Goal: Task Accomplishment & Management: Use online tool/utility

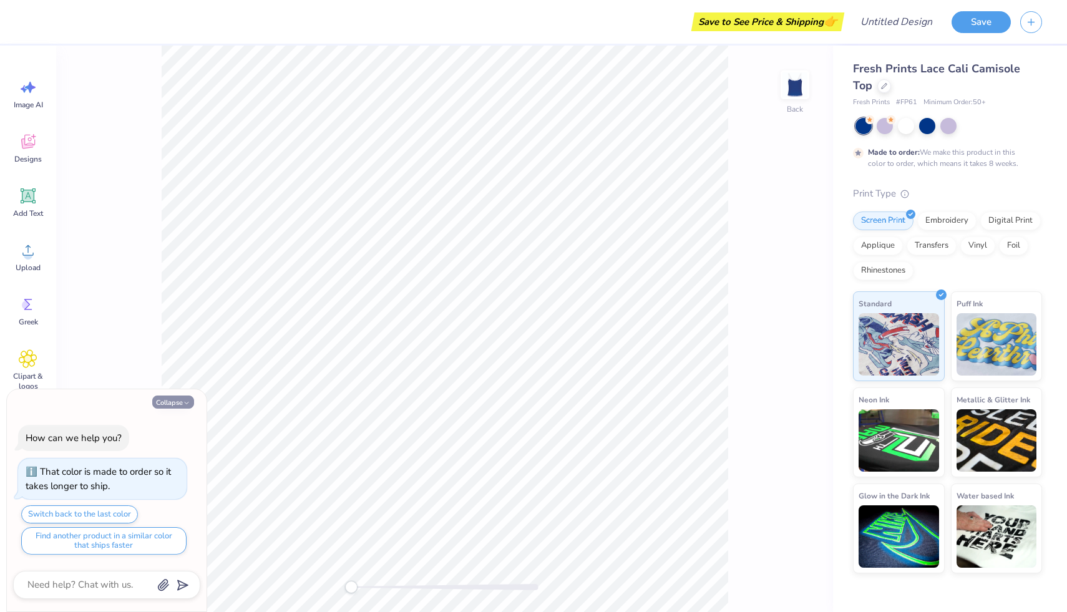
click at [178, 400] on button "Collapse" at bounding box center [173, 402] width 42 height 13
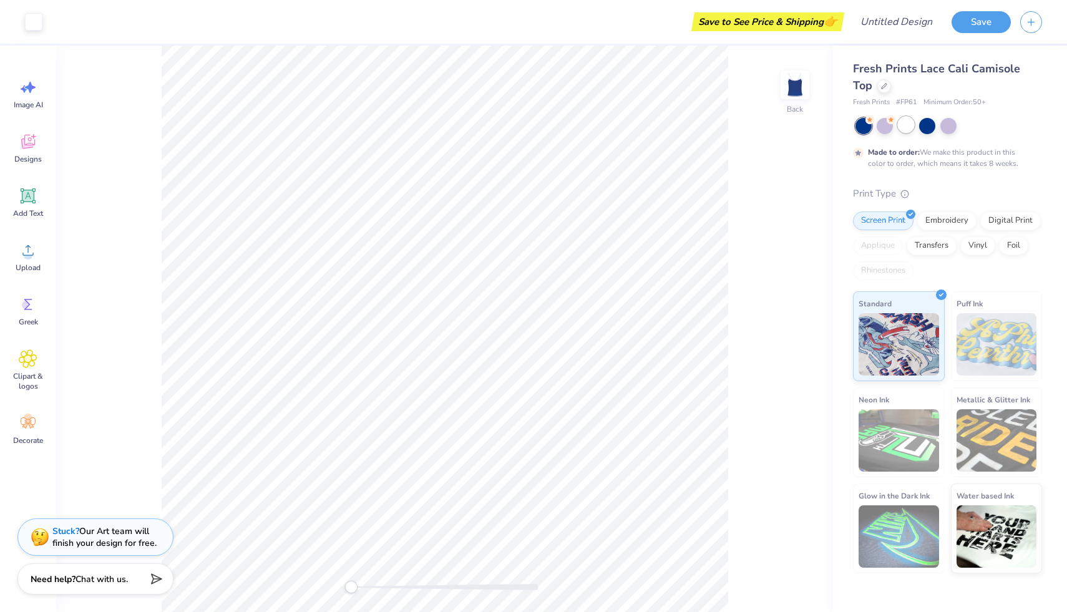
click at [908, 123] on div at bounding box center [906, 125] width 16 height 16
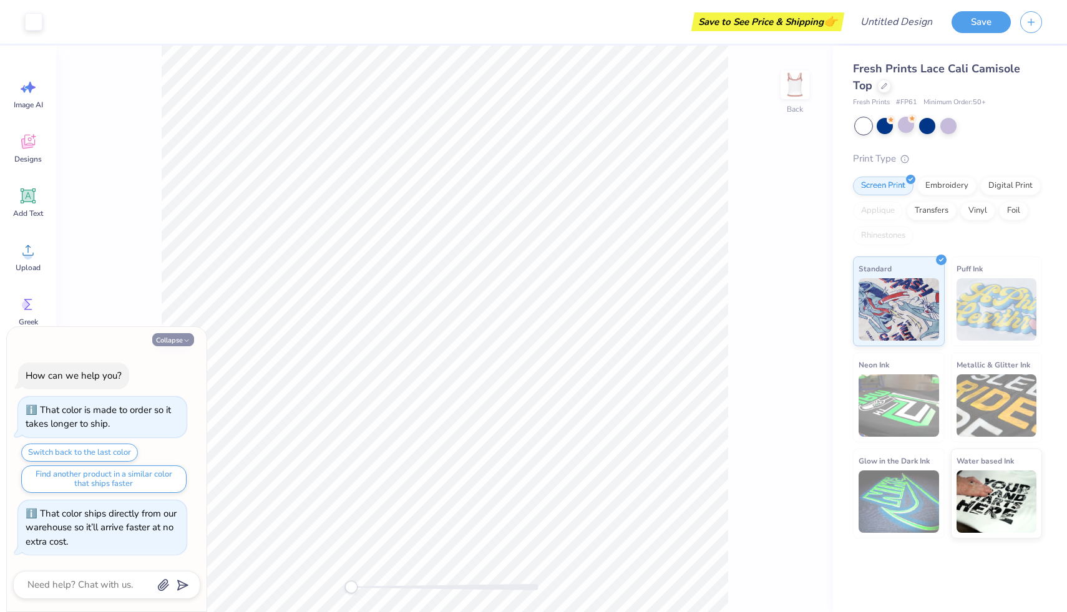
click at [173, 341] on button "Collapse" at bounding box center [173, 339] width 42 height 13
type textarea "x"
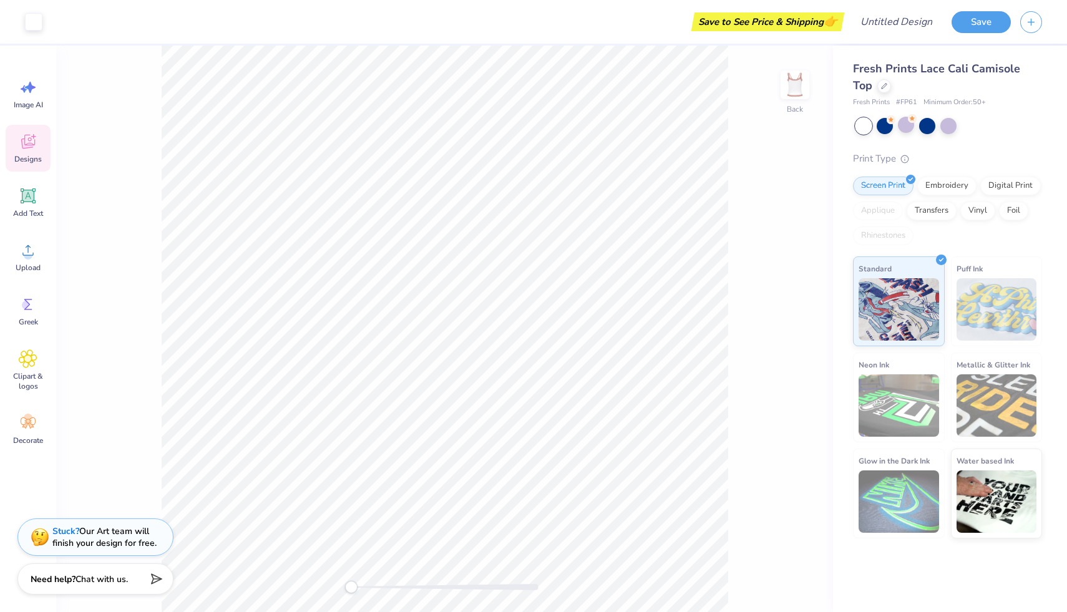
click at [24, 150] on icon at bounding box center [28, 141] width 19 height 19
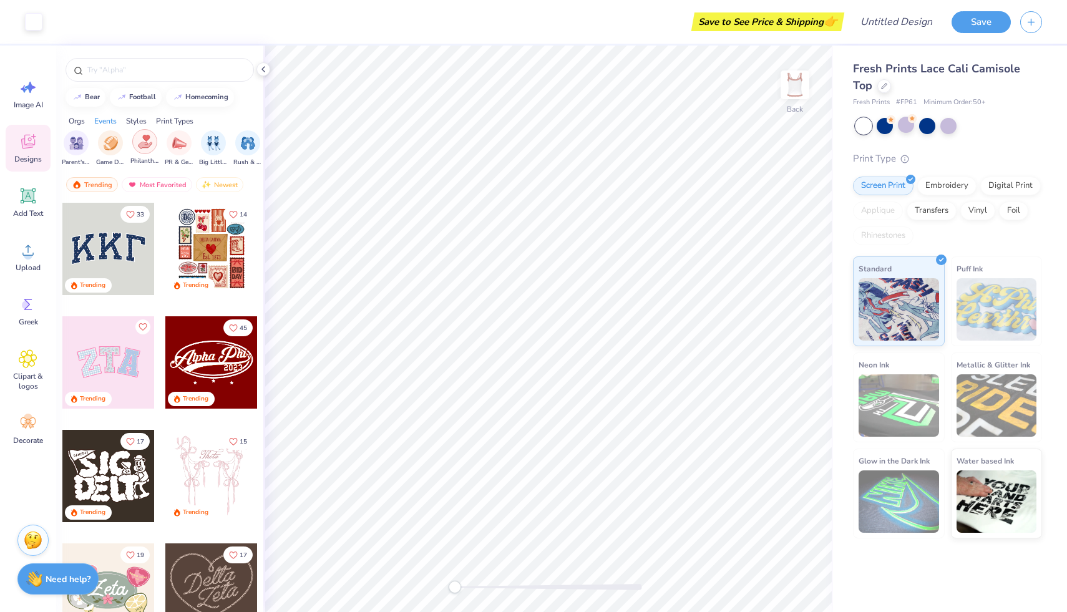
scroll to position [0, 197]
click at [173, 144] on img "filter for Big Little Reveal" at bounding box center [174, 142] width 14 height 14
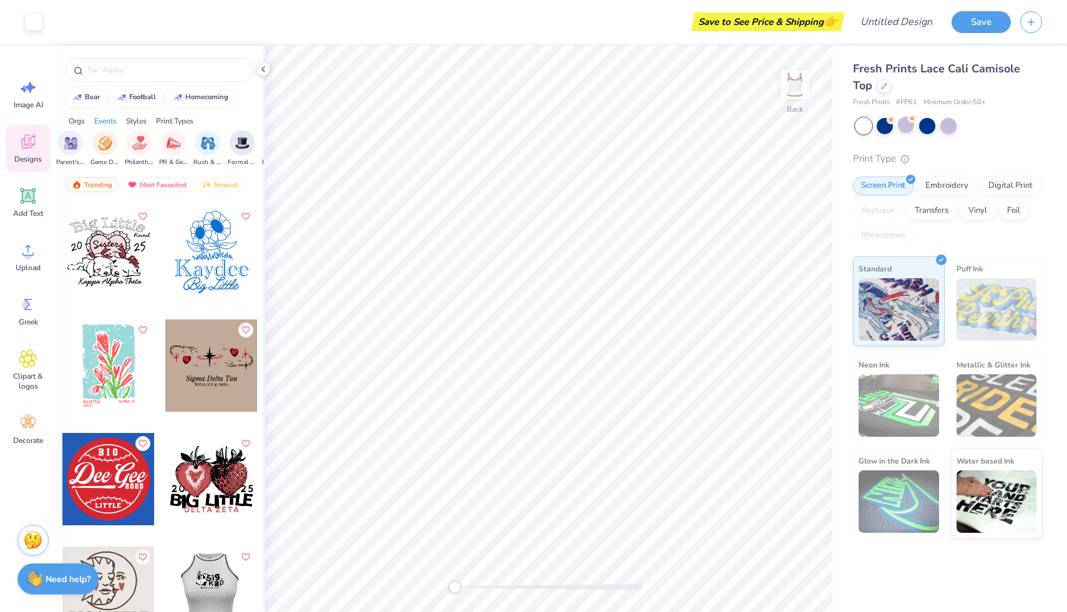
scroll to position [4195, 0]
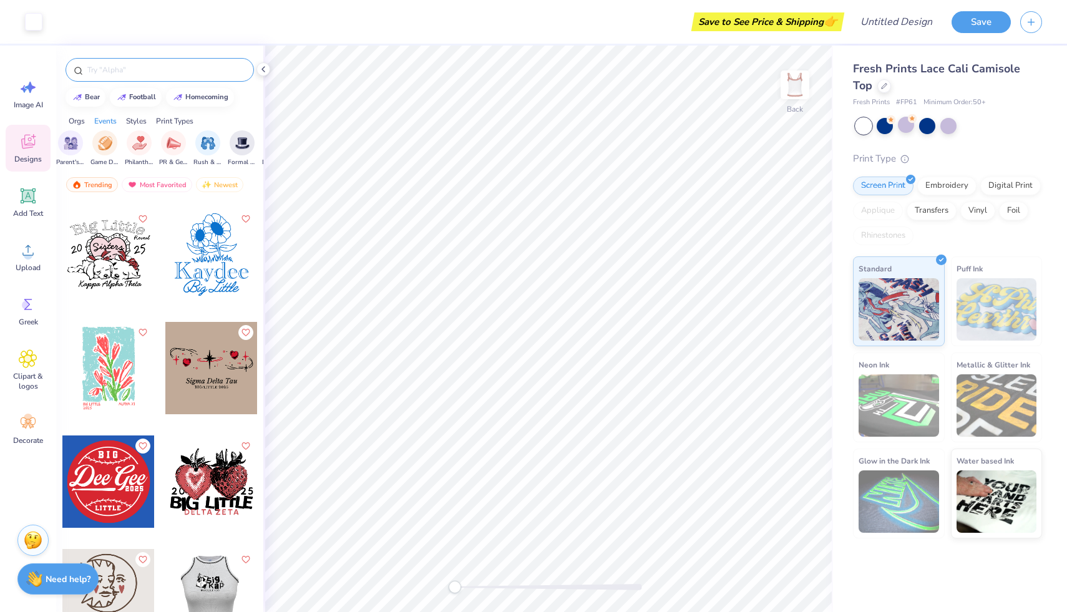
click at [162, 73] on input "text" at bounding box center [166, 70] width 160 height 12
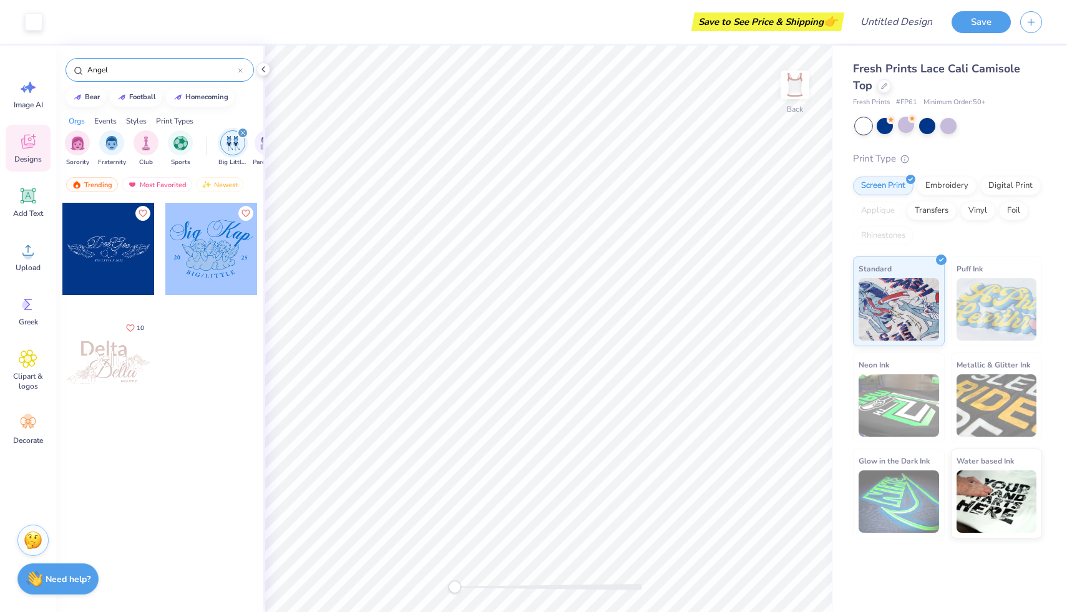
type input "Angel"
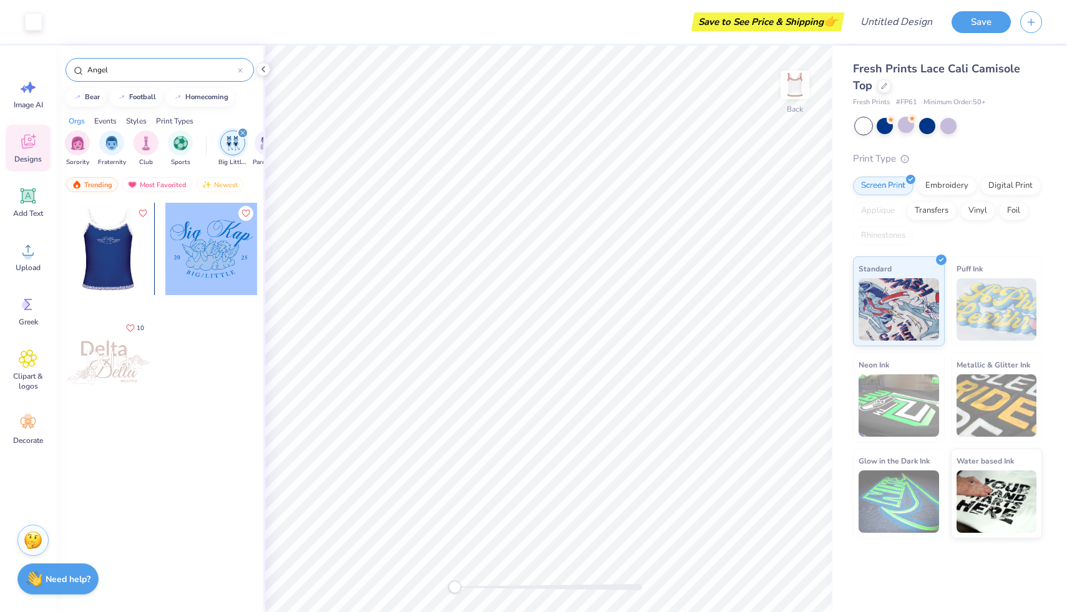
click at [62, 266] on div at bounding box center [16, 249] width 92 height 92
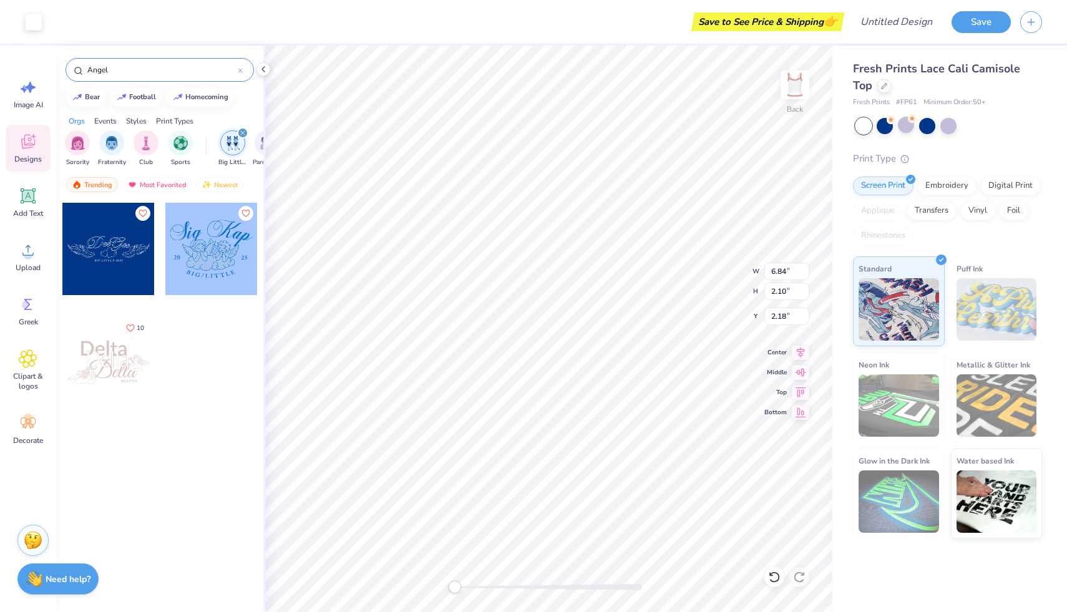
click at [116, 258] on div at bounding box center [108, 249] width 92 height 92
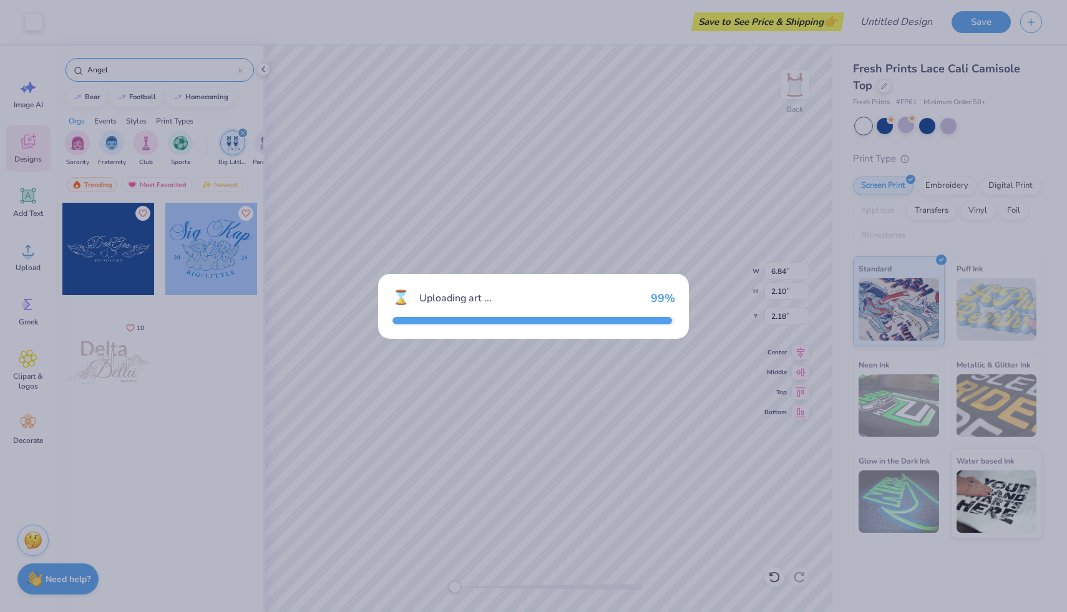
type input "6.95"
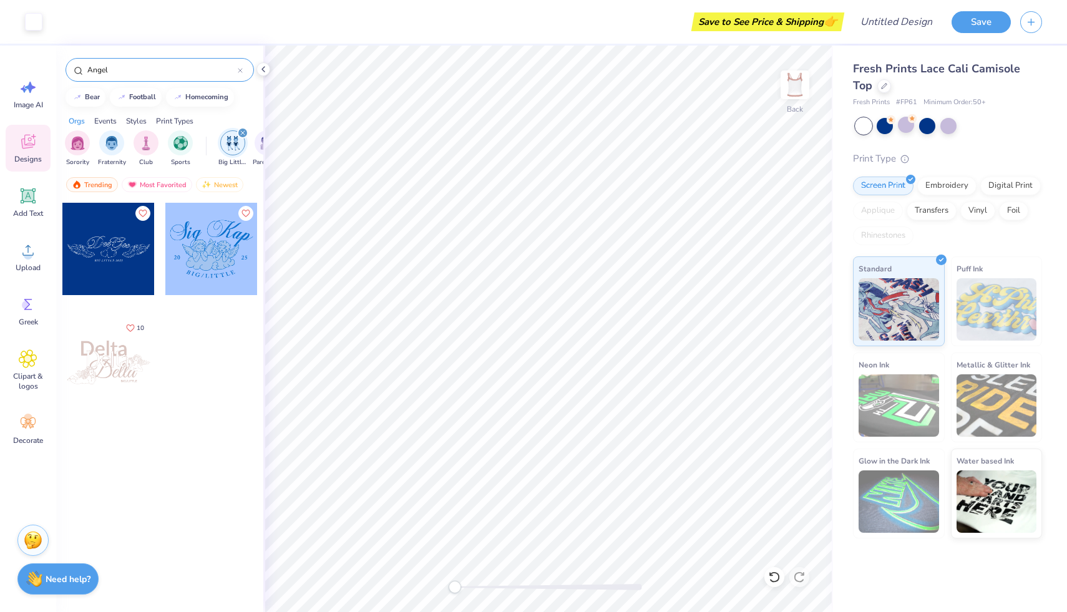
click at [100, 264] on div at bounding box center [108, 249] width 92 height 92
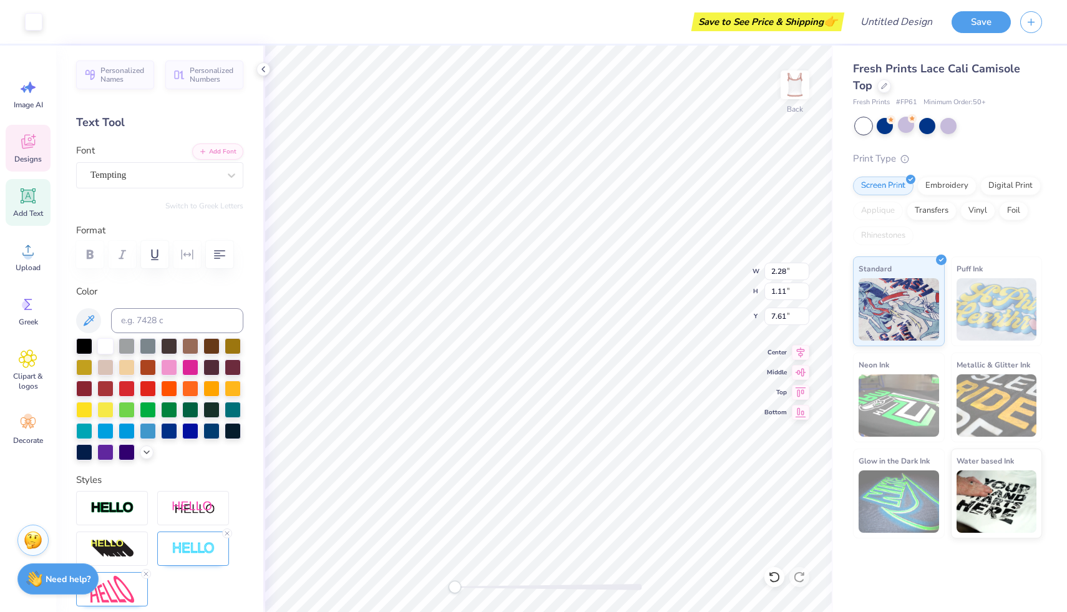
type input "2.28"
type input "1.11"
type input "7.61"
type input "3.55"
type input "1.19"
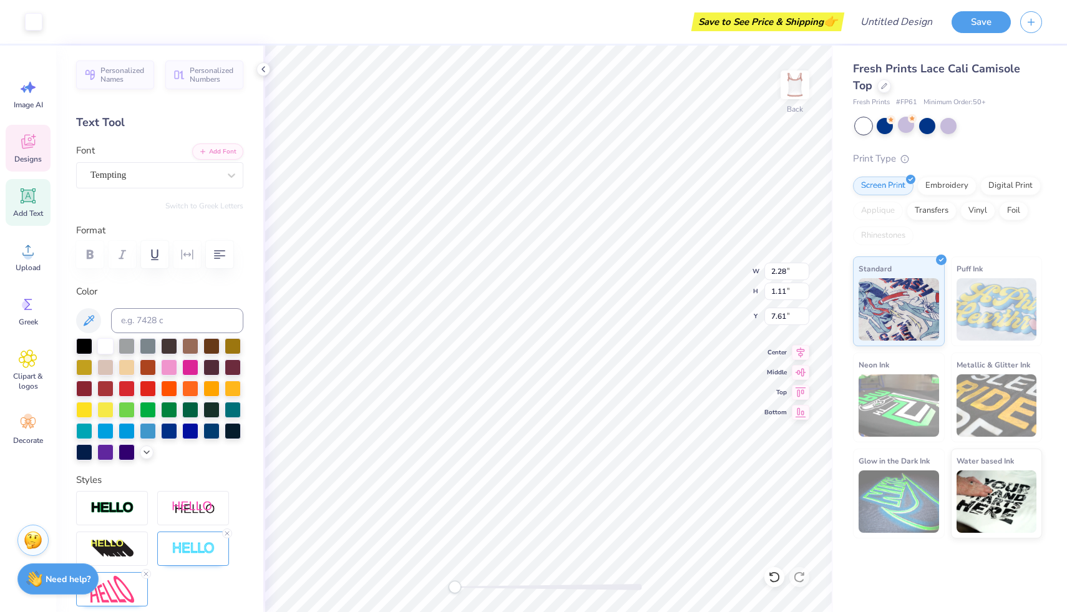
type input "6.95"
click at [884, 122] on div at bounding box center [884, 125] width 16 height 16
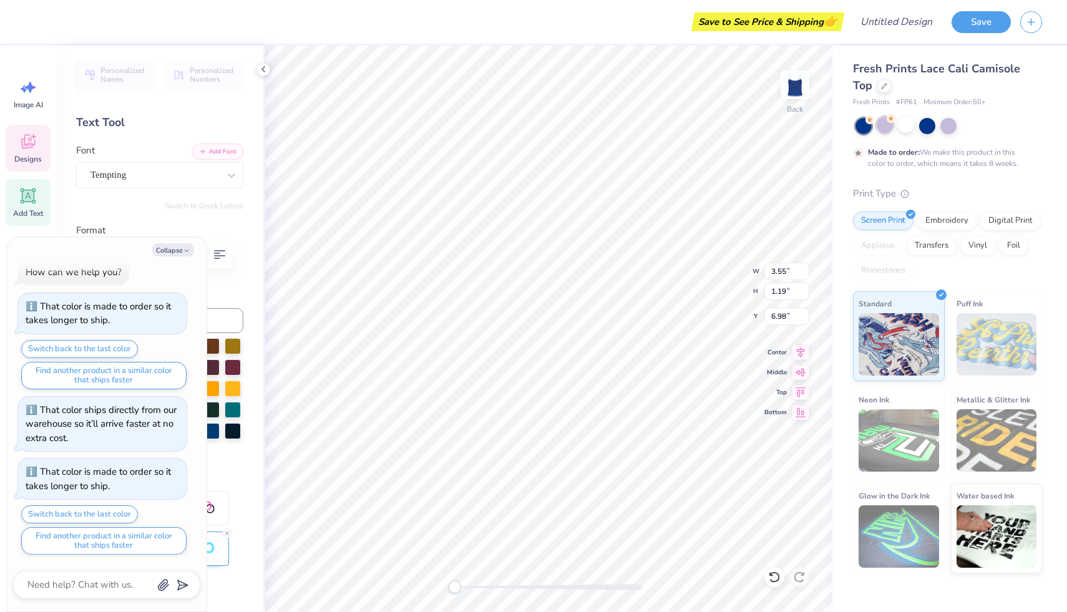
scroll to position [0, 0]
type textarea "x"
type input "6.84"
type input "2.10"
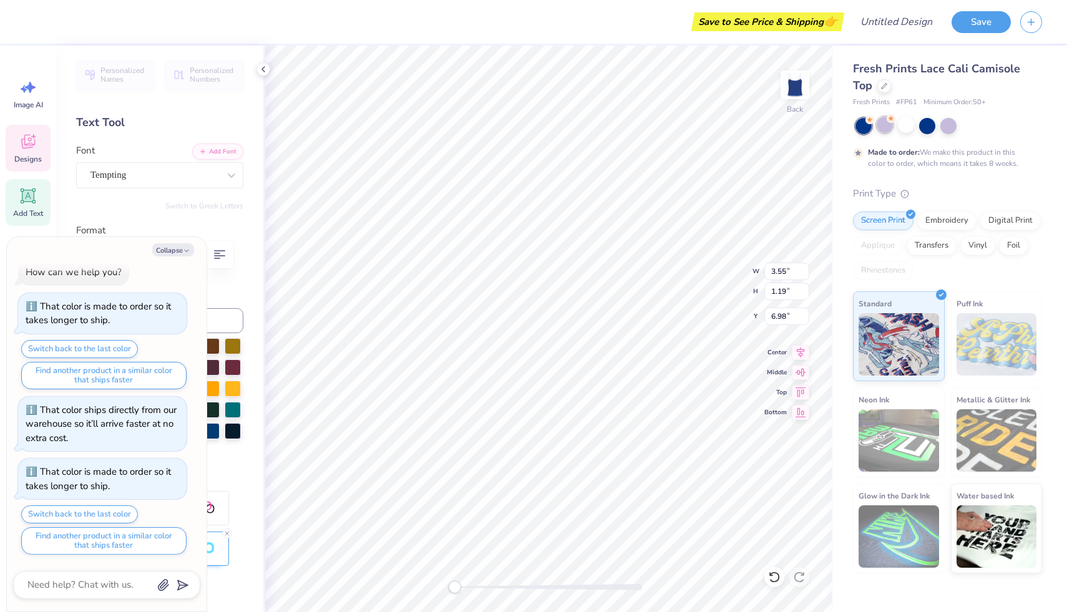
type input "6.95"
type textarea "x"
type input "3.55"
type input "1.19"
click at [775, 585] on div at bounding box center [774, 577] width 20 height 20
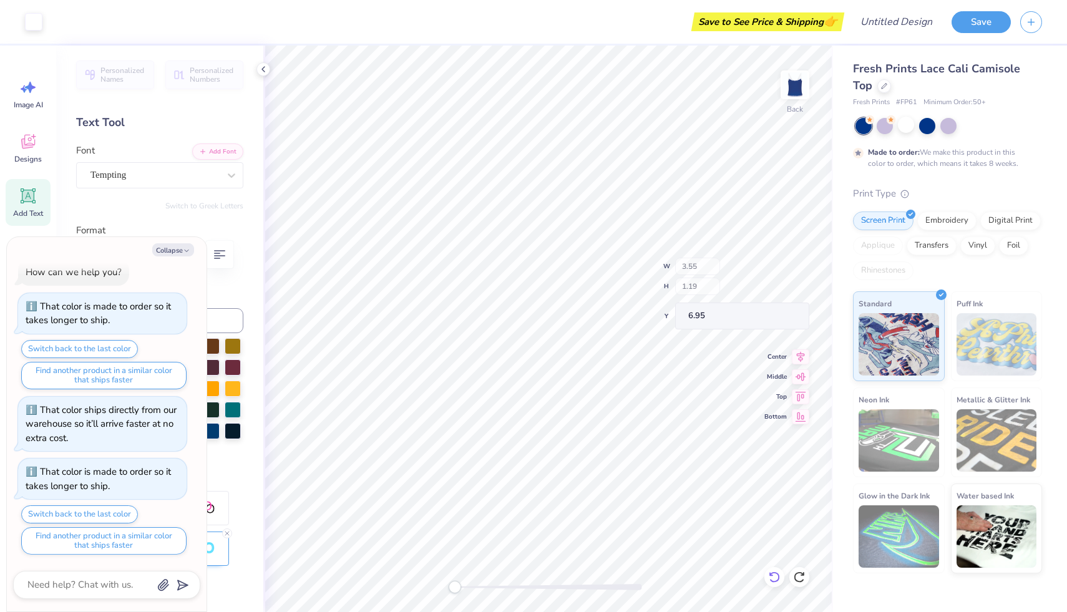
click at [774, 571] on icon at bounding box center [774, 577] width 12 height 12
type textarea "x"
type textarea "DeeGe"
type textarea "x"
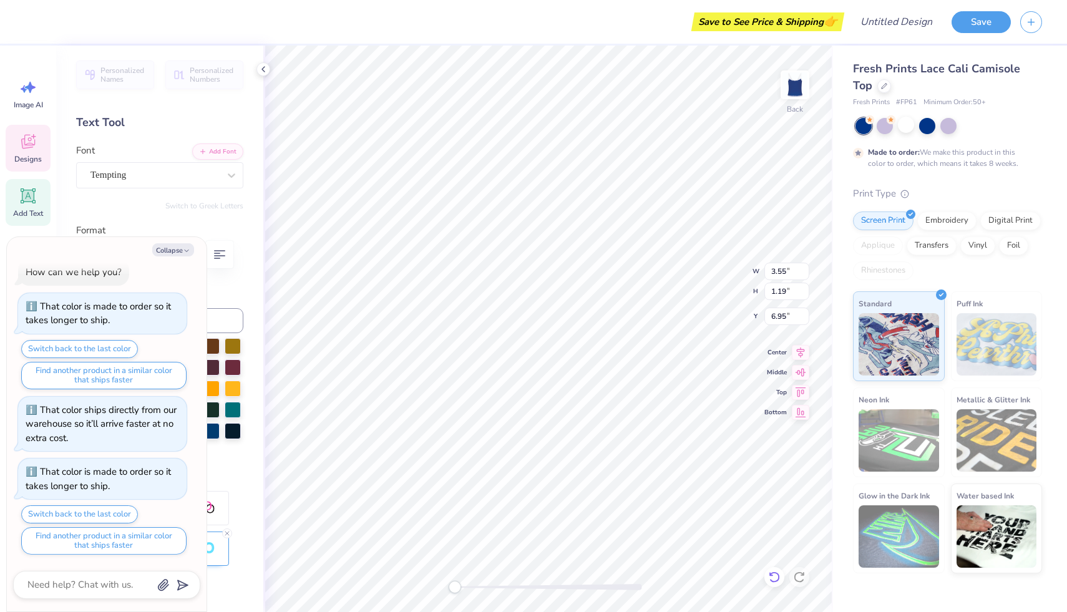
type textarea "[PERSON_NAME]"
type textarea "x"
type textarea "[PERSON_NAME]"
type textarea "x"
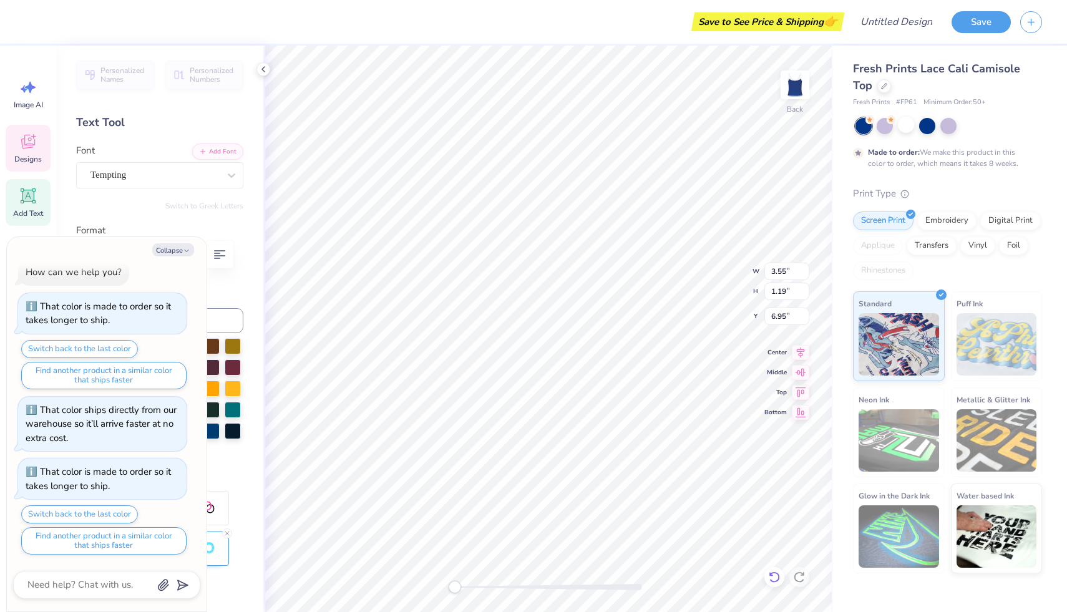
type textarea "De"
type textarea "x"
type textarea "D"
type textarea "x"
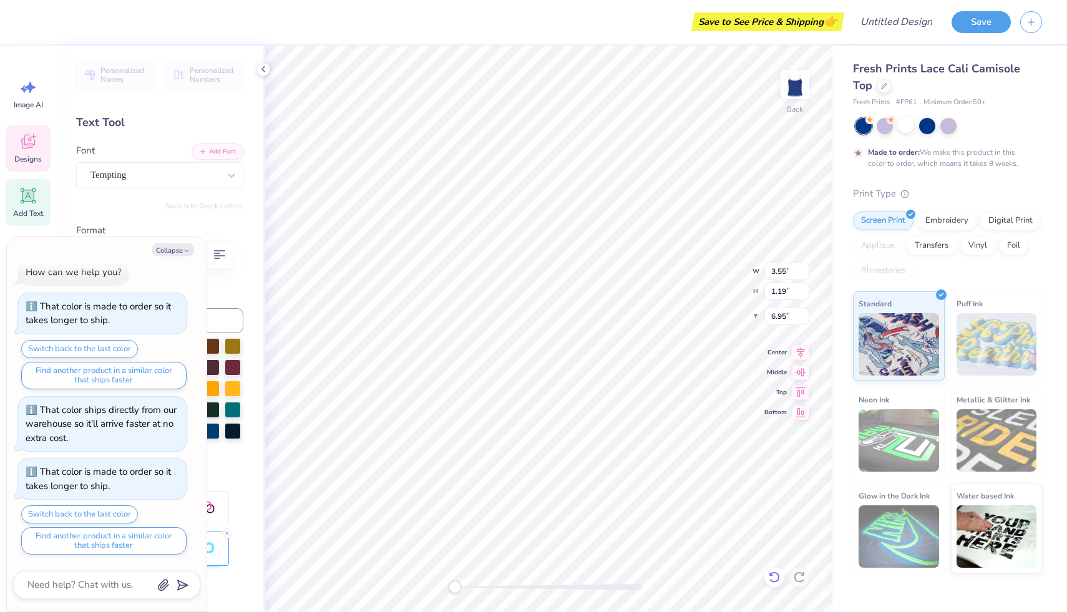
type textarea "M"
type textarea "x"
type textarea "Mu"
type textarea "x"
type textarea "Mu"
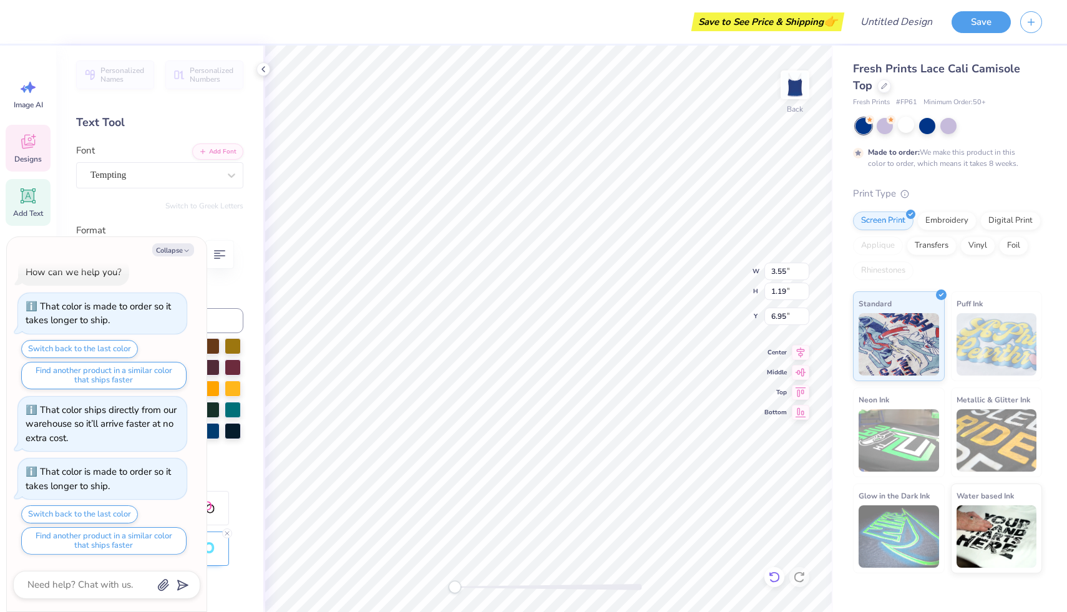
type textarea "x"
type textarea "M"
type textarea "x"
type textarea "L"
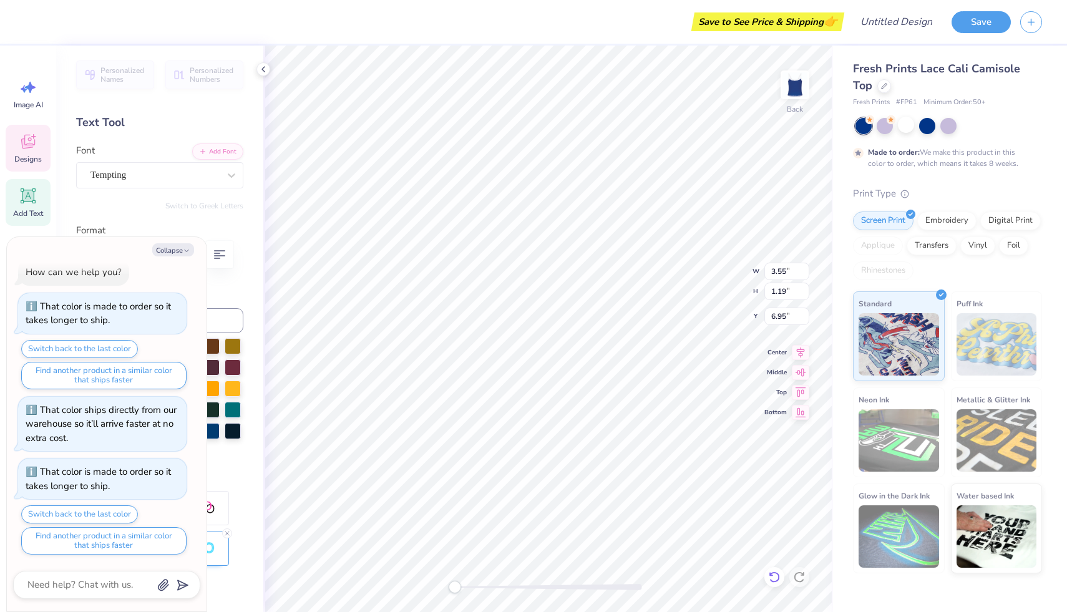
type textarea "x"
type textarea "Lit"
type textarea "x"
type textarea "Littl"
type textarea "x"
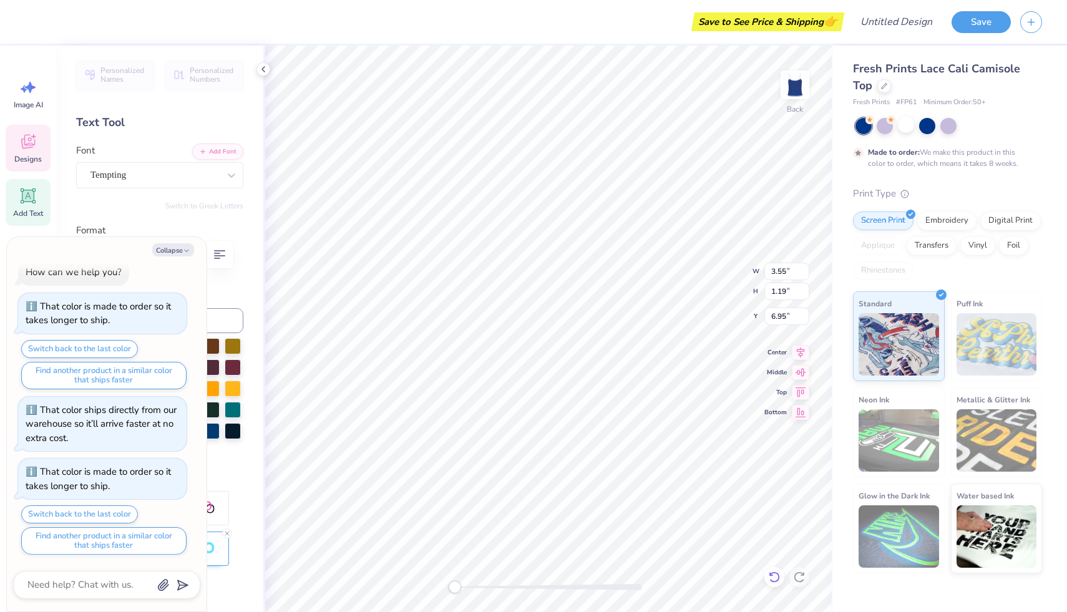
type textarea "Little"
type textarea "x"
type textarea "Little"
type textarea "x"
type textarea "Little Sec"
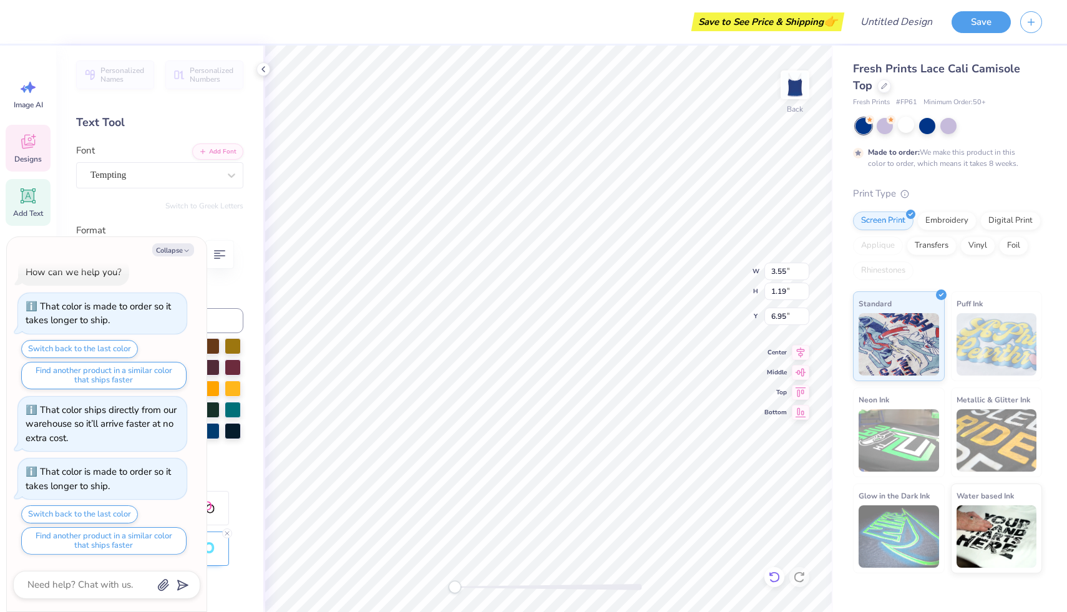
type textarea "x"
type textarea "Little Sectr"
type textarea "x"
type textarea "Little Sectre"
type textarea "x"
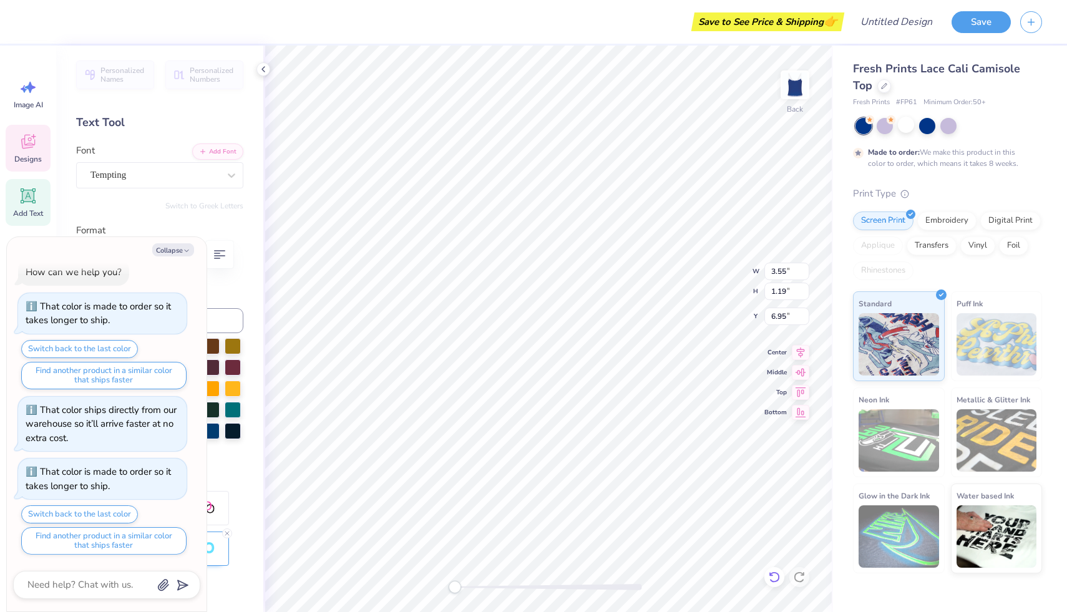
type textarea "Little Sectret"
type textarea "x"
type input "2.28"
type input "1.11"
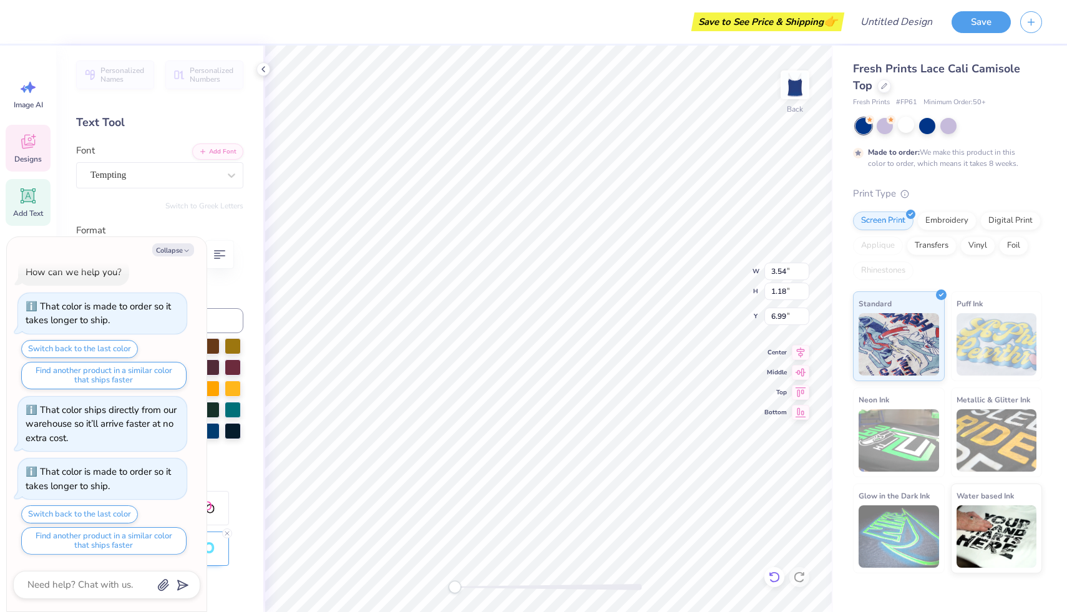
type input "7.61"
click at [29, 39] on div "Art colors" at bounding box center [21, 22] width 42 height 44
click at [882, 87] on icon at bounding box center [884, 85] width 6 height 6
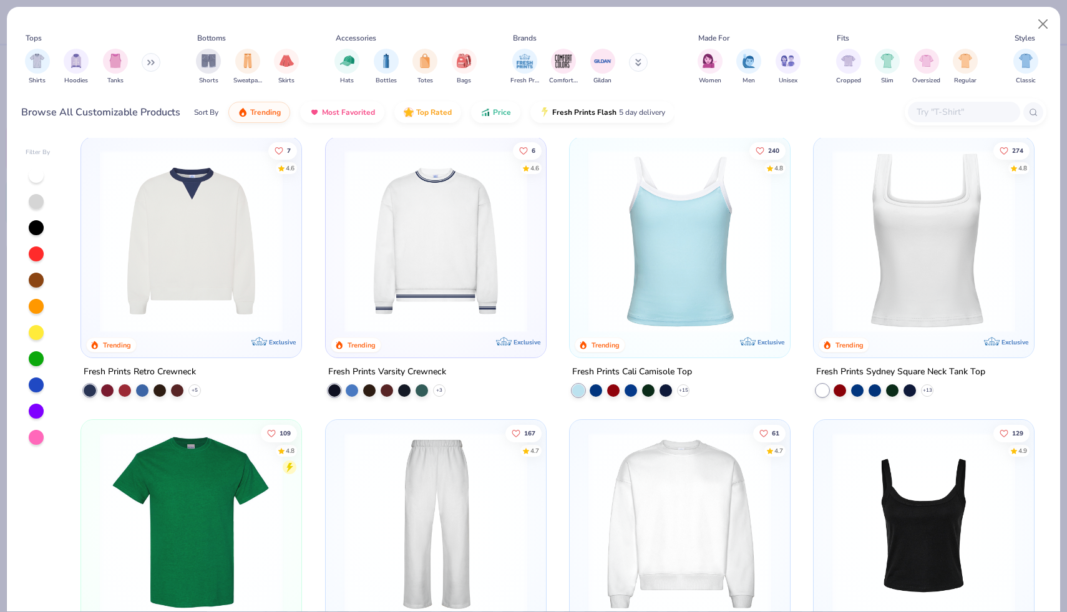
scroll to position [419, 0]
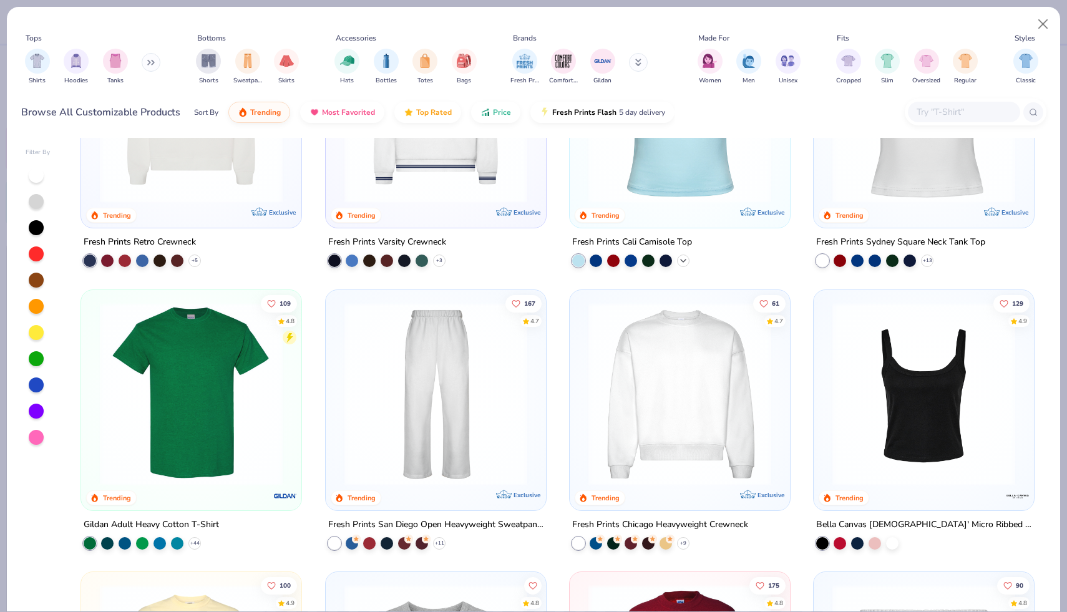
click at [682, 259] on icon at bounding box center [683, 261] width 10 height 10
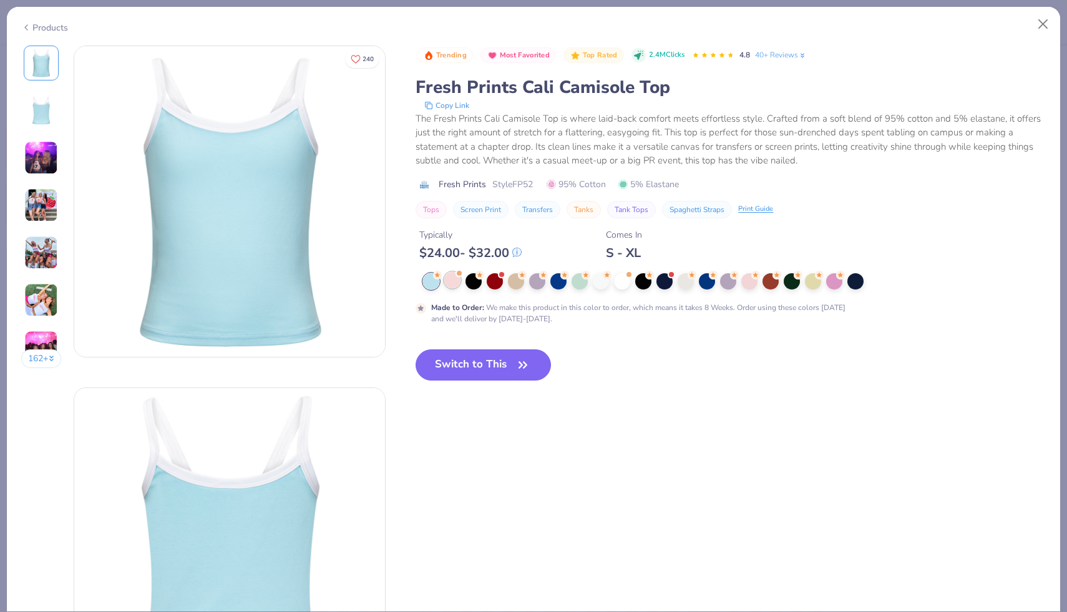
click at [449, 281] on div at bounding box center [452, 280] width 16 height 16
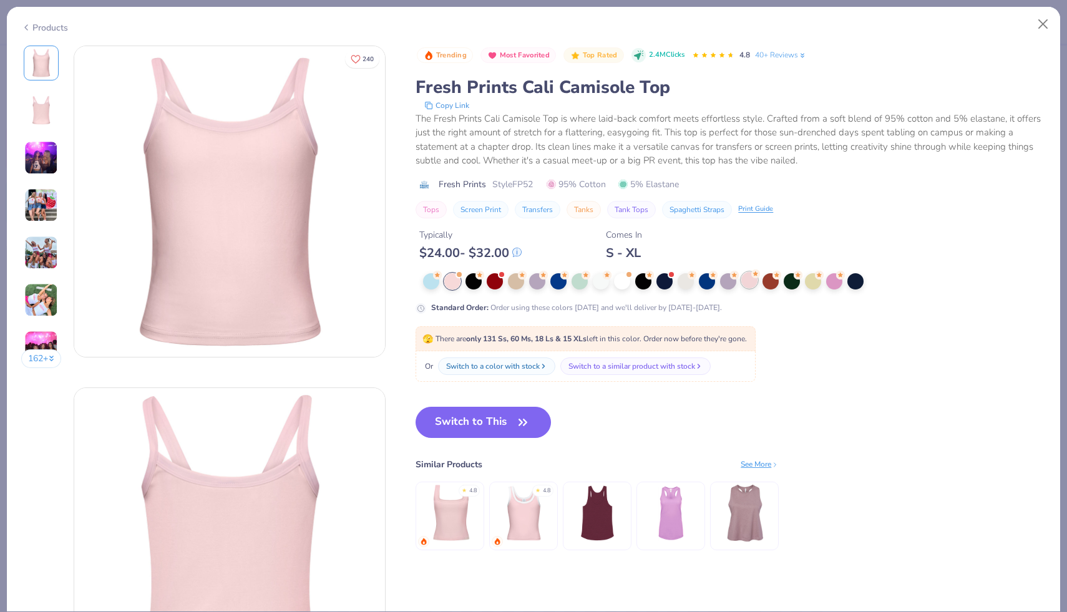
click at [749, 286] on div at bounding box center [749, 280] width 16 height 16
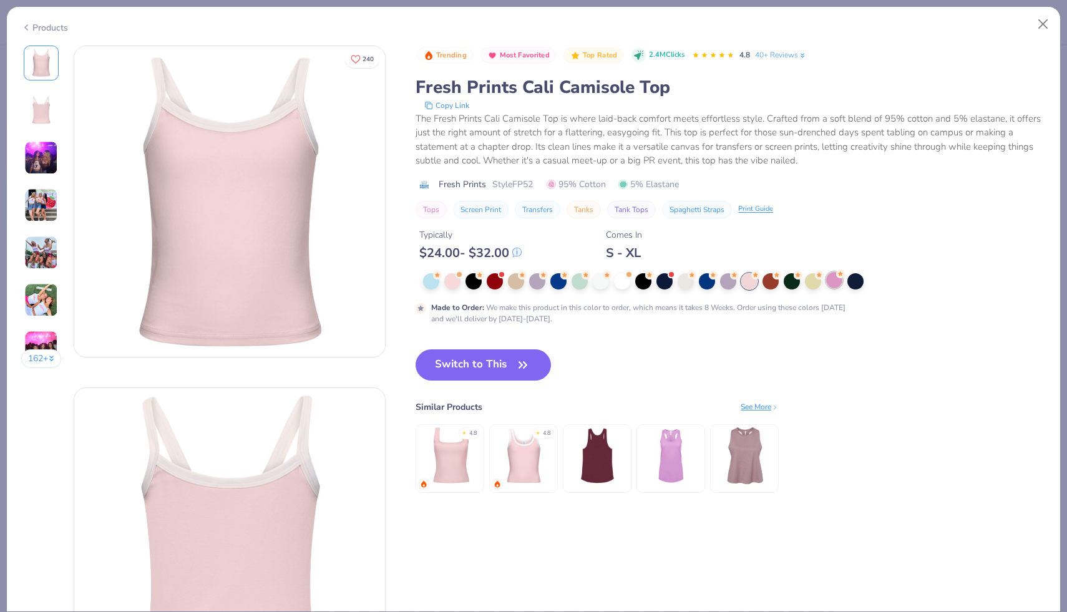
click at [835, 279] on div at bounding box center [834, 280] width 16 height 16
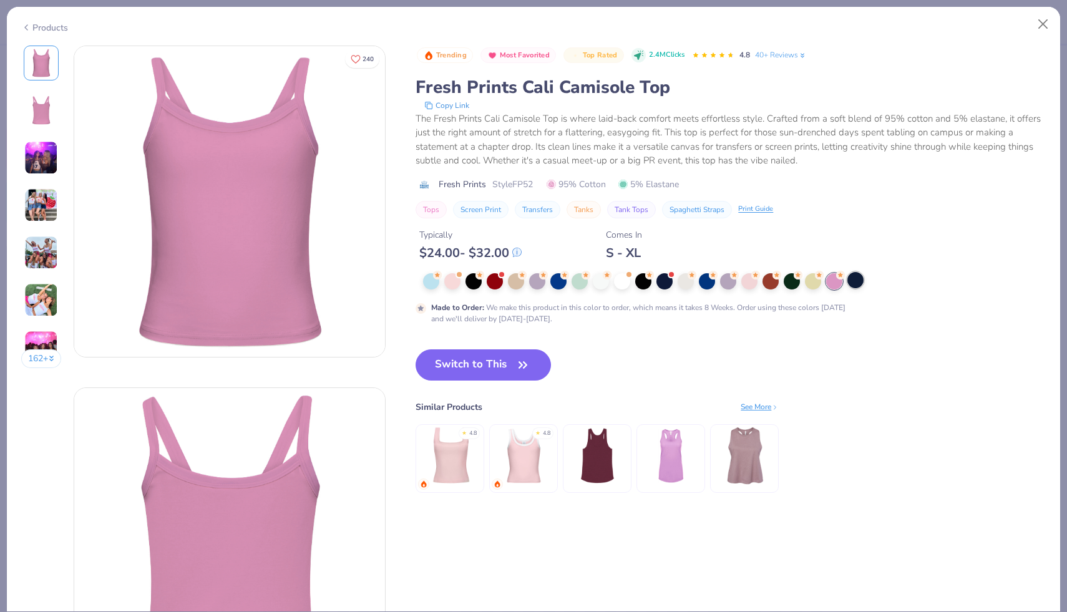
click at [857, 277] on div at bounding box center [855, 280] width 16 height 16
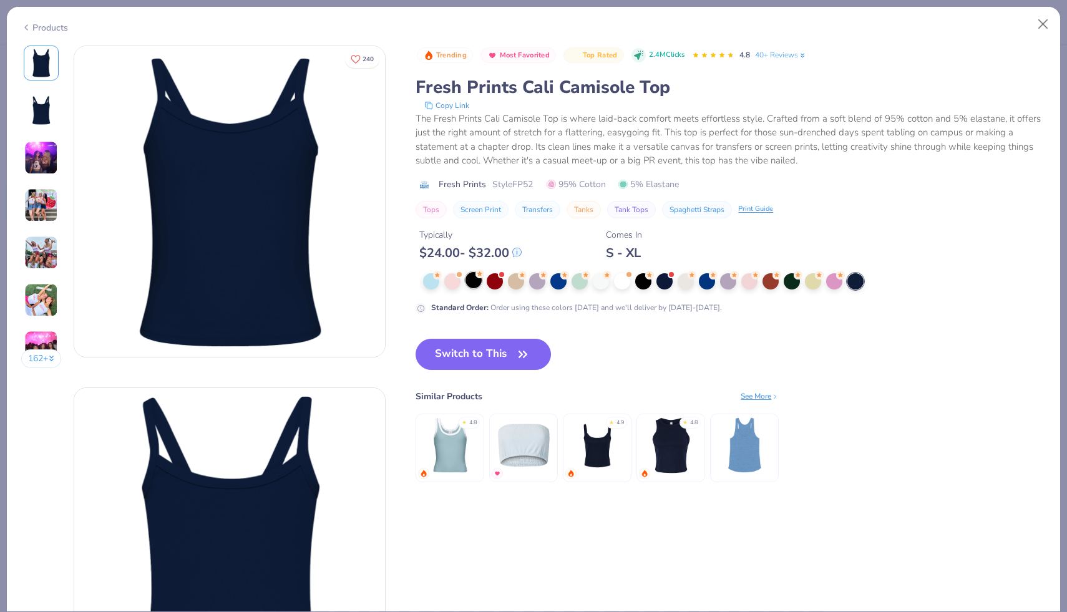
click at [475, 276] on div at bounding box center [473, 280] width 16 height 16
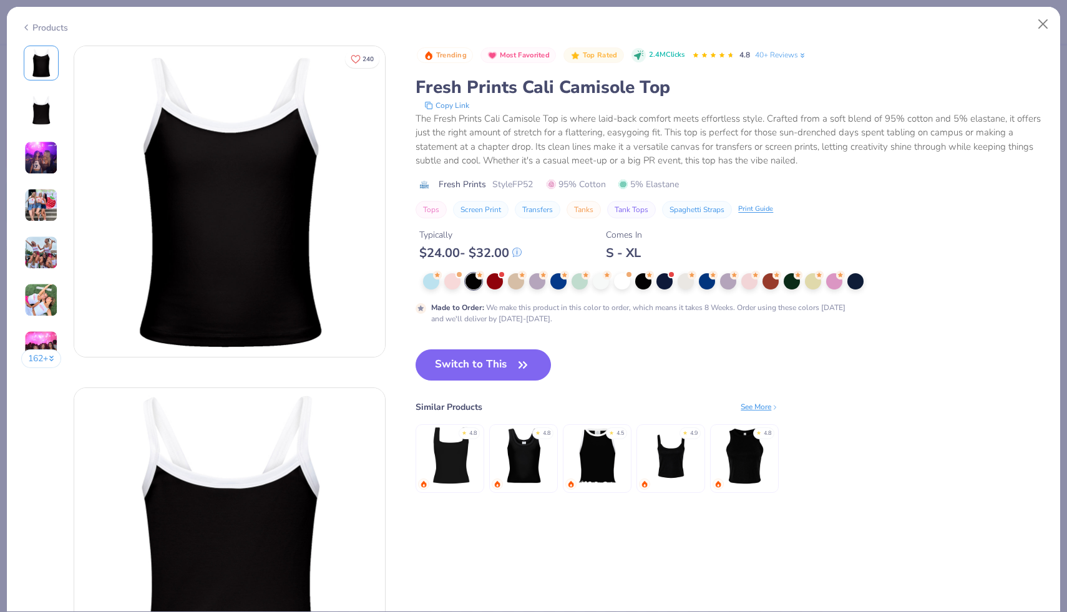
click at [36, 173] on img at bounding box center [41, 158] width 34 height 34
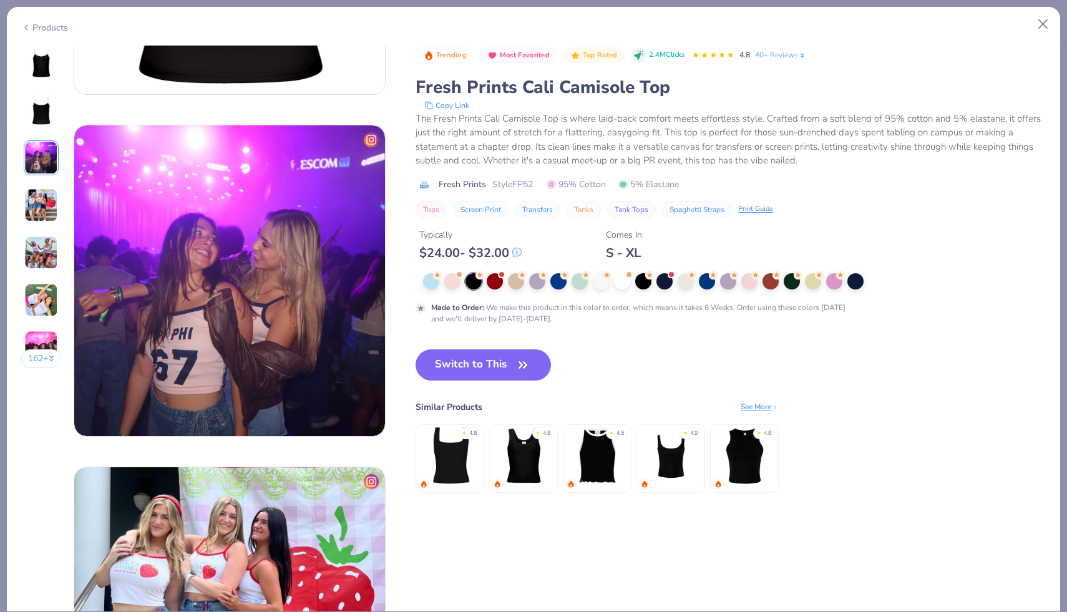
scroll to position [684, 0]
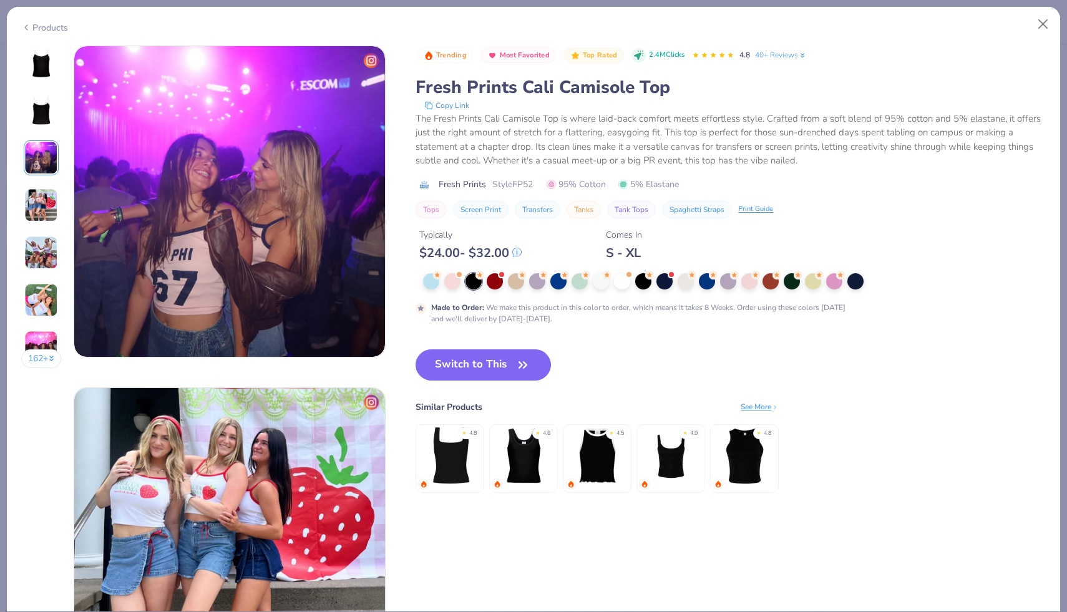
click at [37, 195] on img at bounding box center [41, 205] width 34 height 34
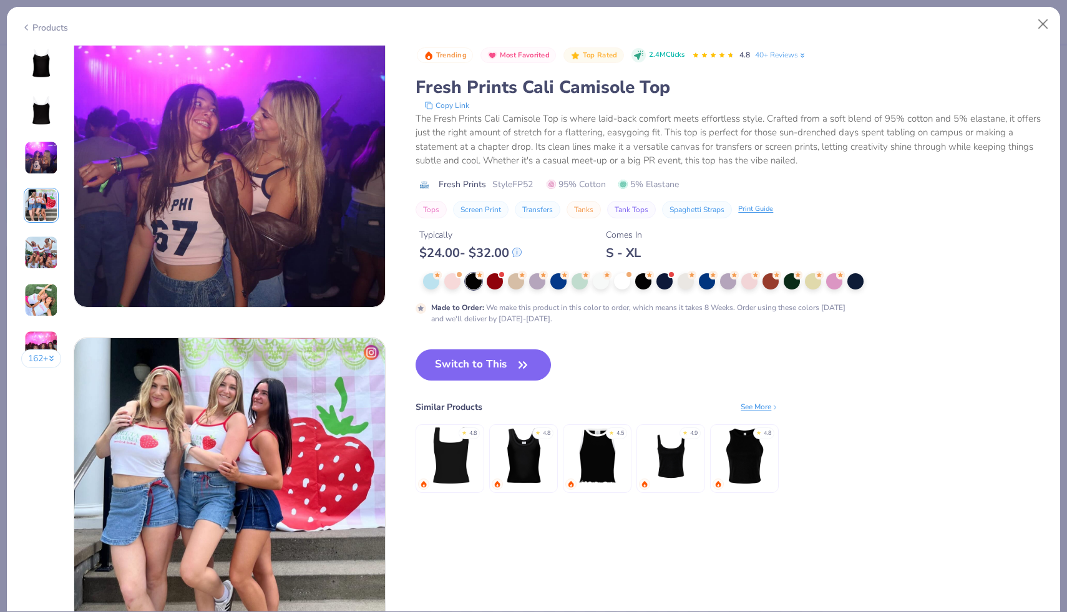
scroll to position [717, 0]
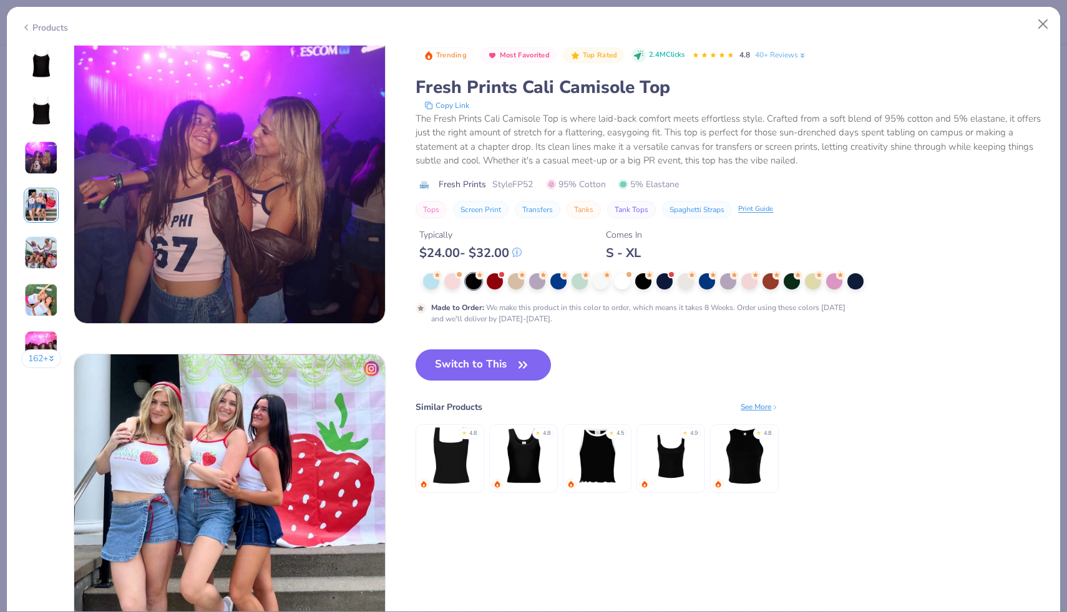
click at [186, 213] on img at bounding box center [229, 167] width 311 height 311
click at [746, 279] on div at bounding box center [749, 280] width 16 height 16
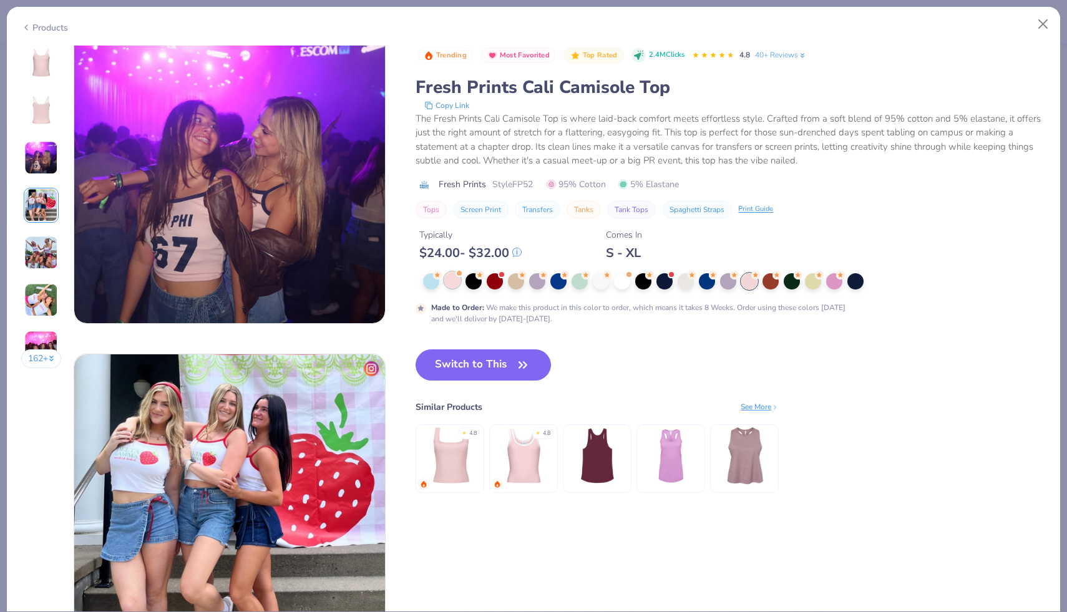
click at [454, 283] on div at bounding box center [452, 280] width 16 height 16
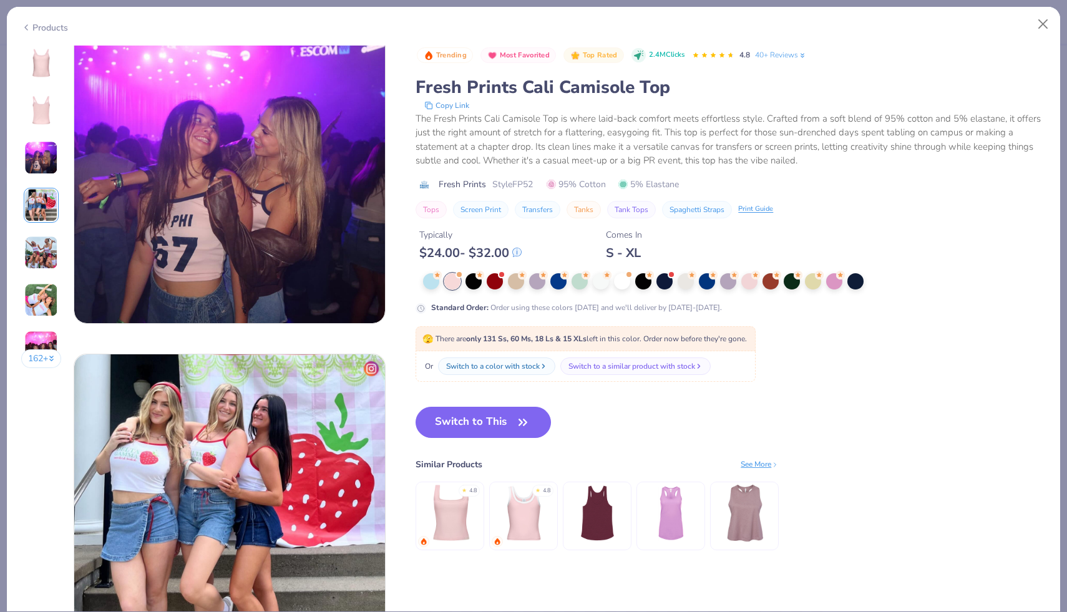
scroll to position [722, 0]
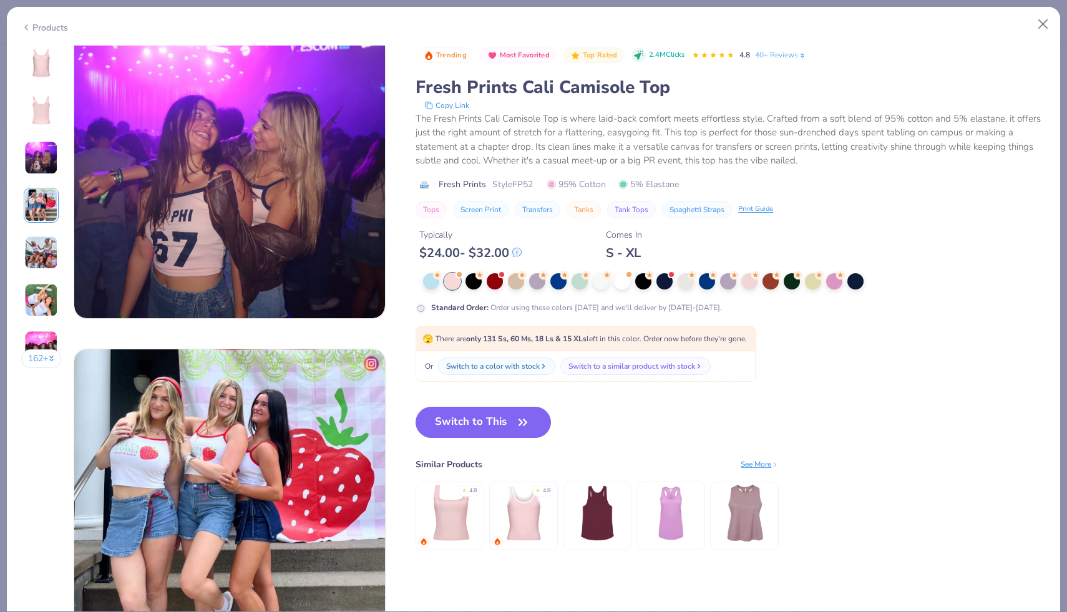
click at [42, 245] on img at bounding box center [41, 253] width 34 height 34
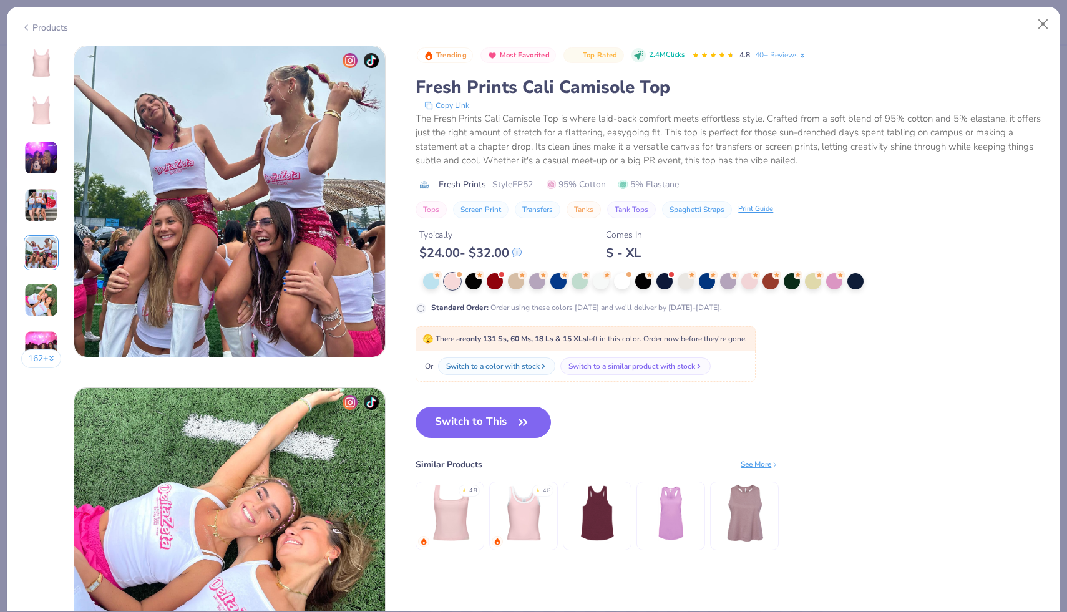
click at [43, 304] on img at bounding box center [41, 300] width 34 height 34
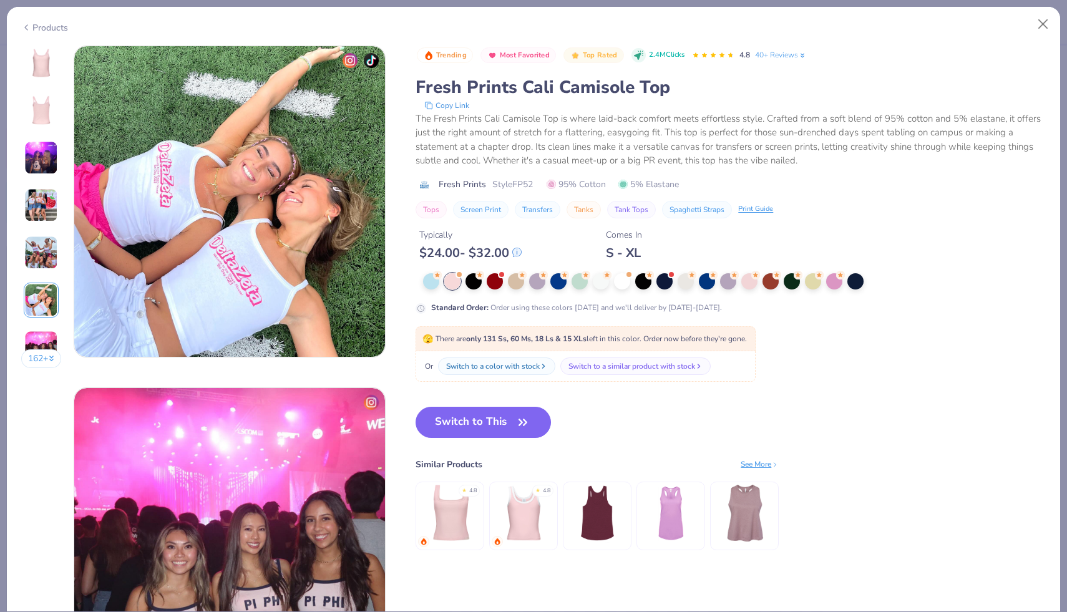
click at [41, 339] on img at bounding box center [41, 348] width 34 height 34
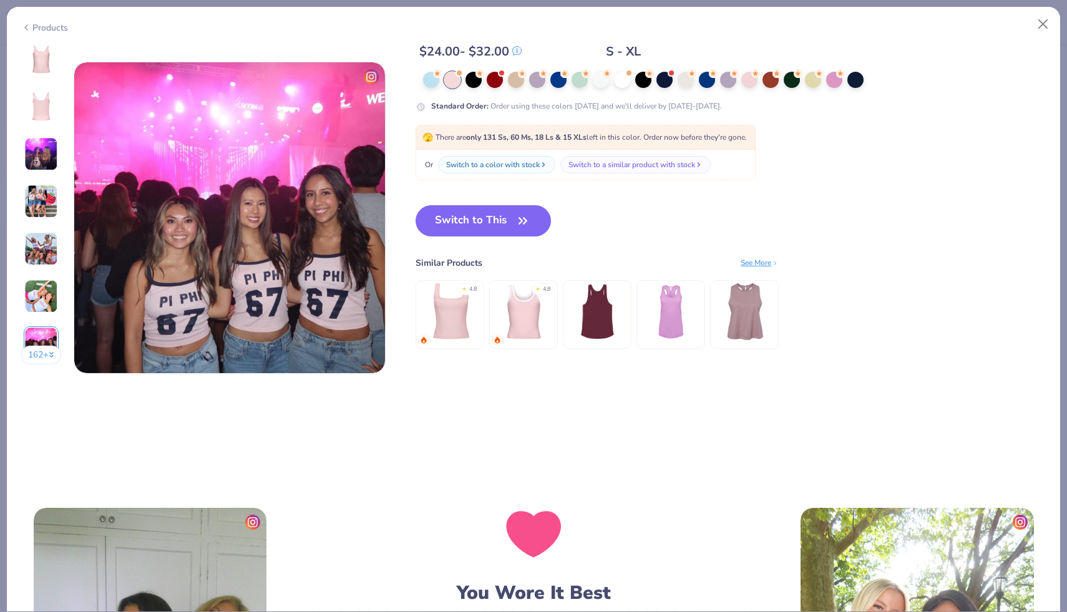
scroll to position [2051, 0]
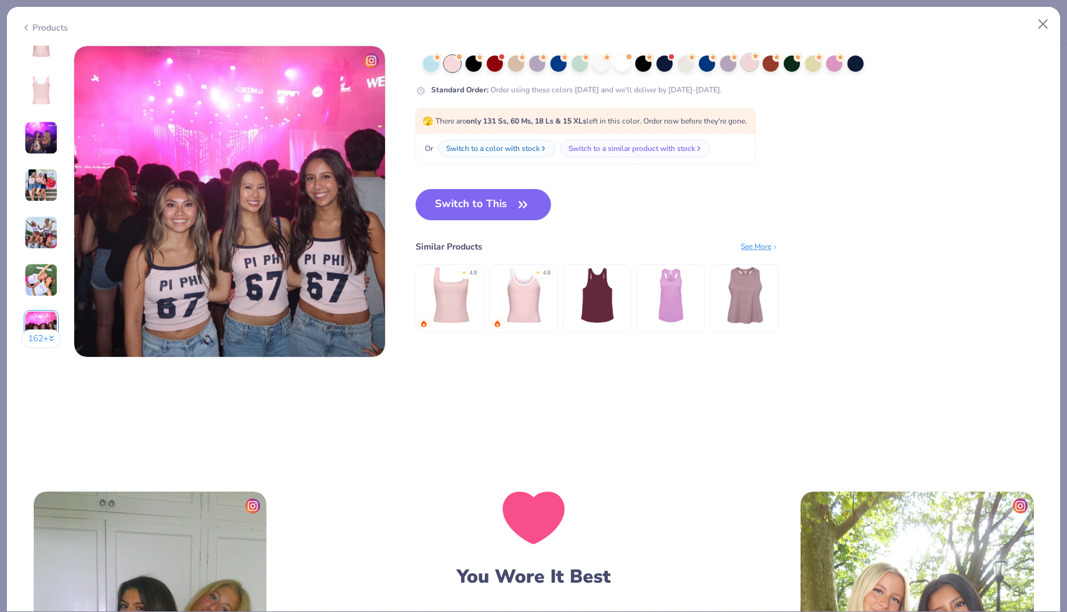
click at [747, 59] on div at bounding box center [749, 62] width 16 height 16
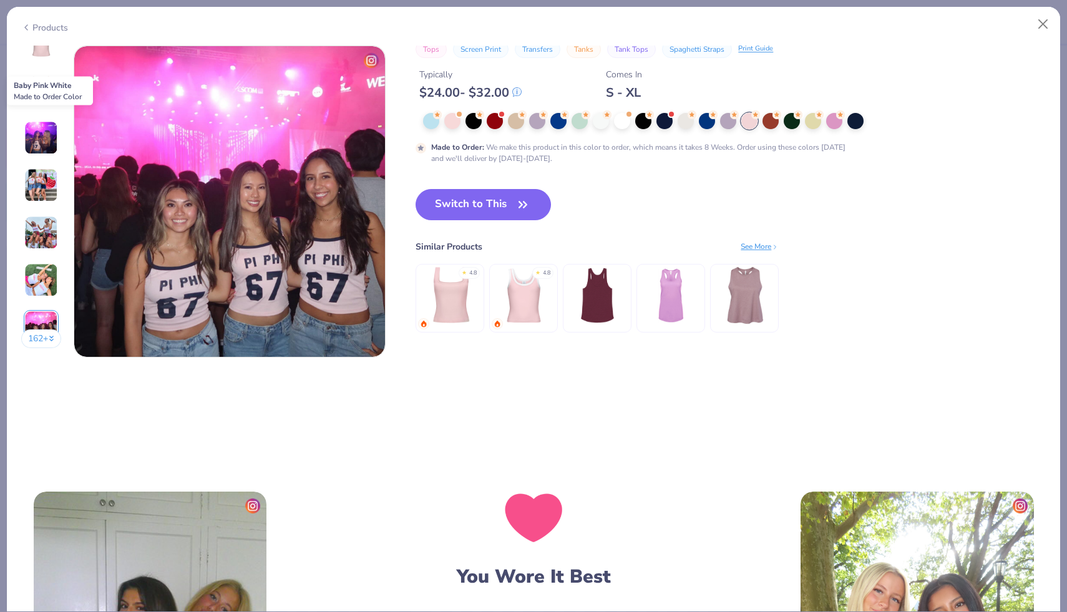
click at [747, 124] on div at bounding box center [749, 121] width 16 height 16
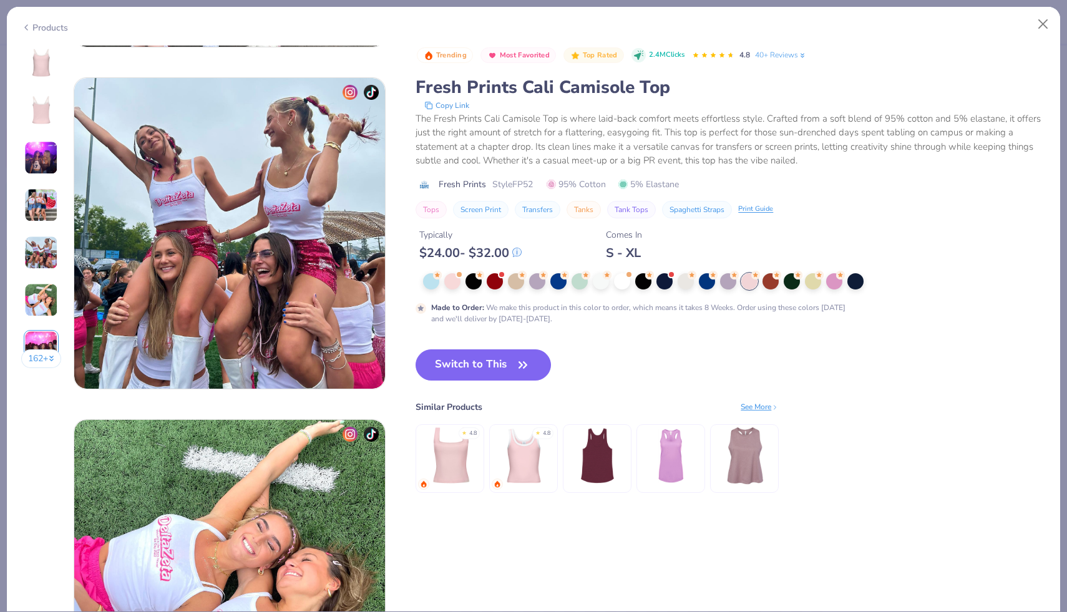
click at [45, 62] on img at bounding box center [41, 63] width 30 height 30
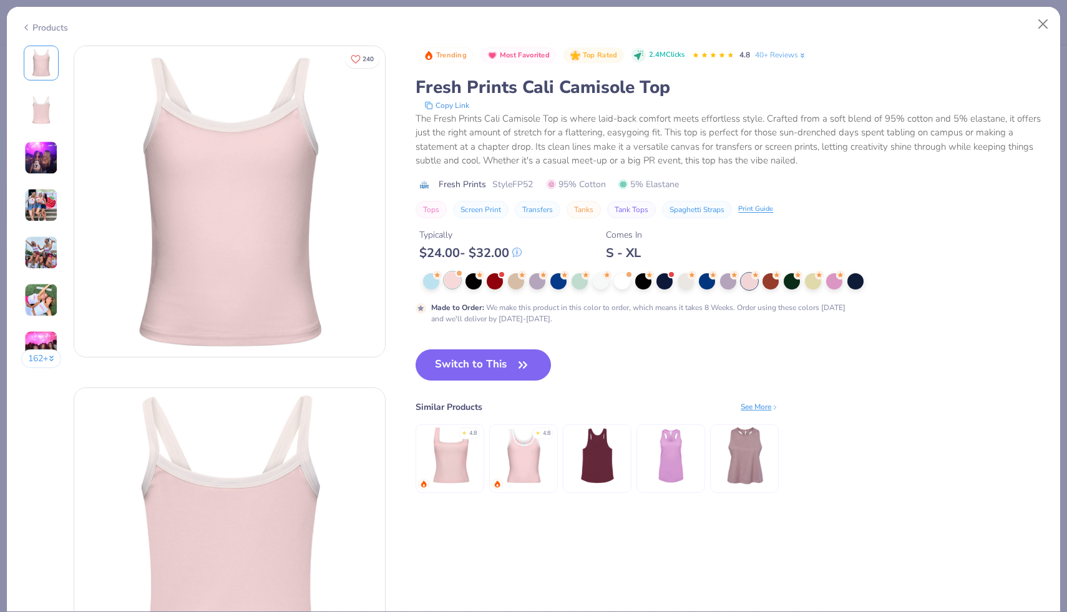
click at [460, 274] on div at bounding box center [459, 273] width 5 height 5
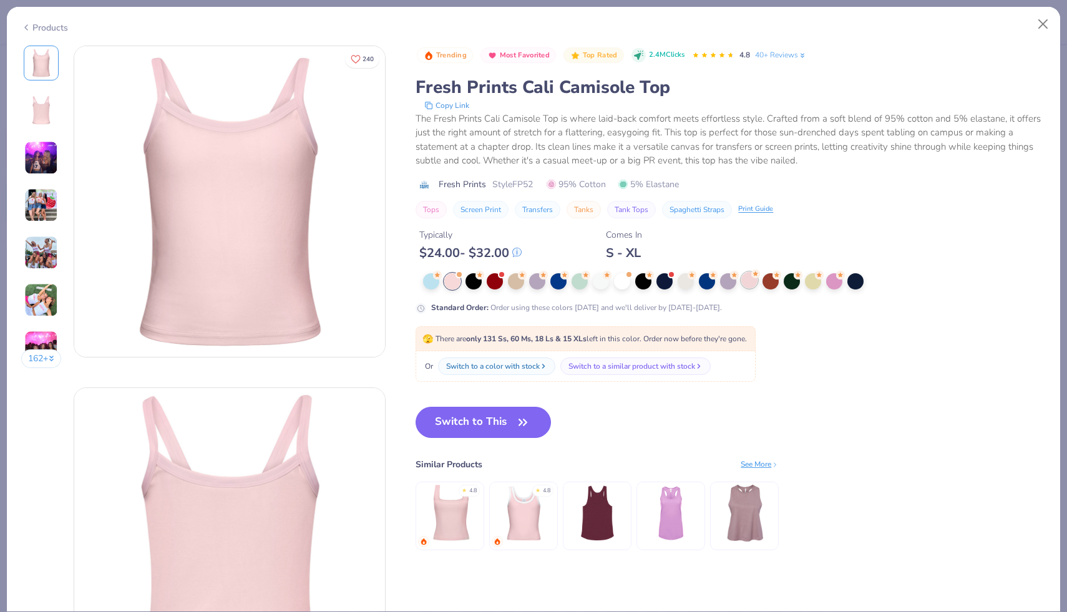
click at [751, 283] on div at bounding box center [749, 280] width 16 height 16
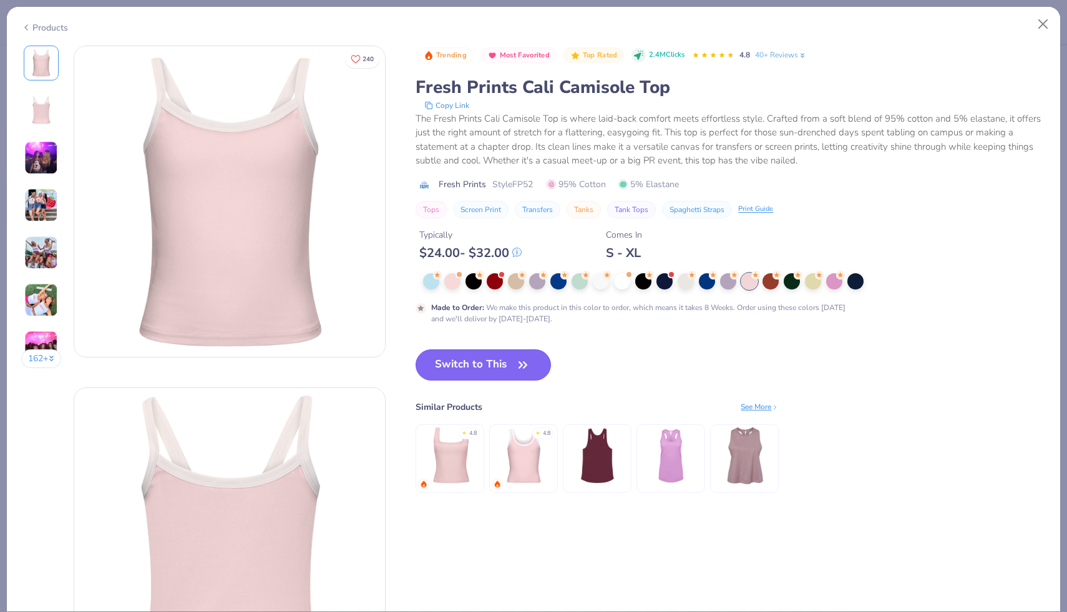
click at [505, 361] on button "Switch to This" at bounding box center [482, 364] width 135 height 31
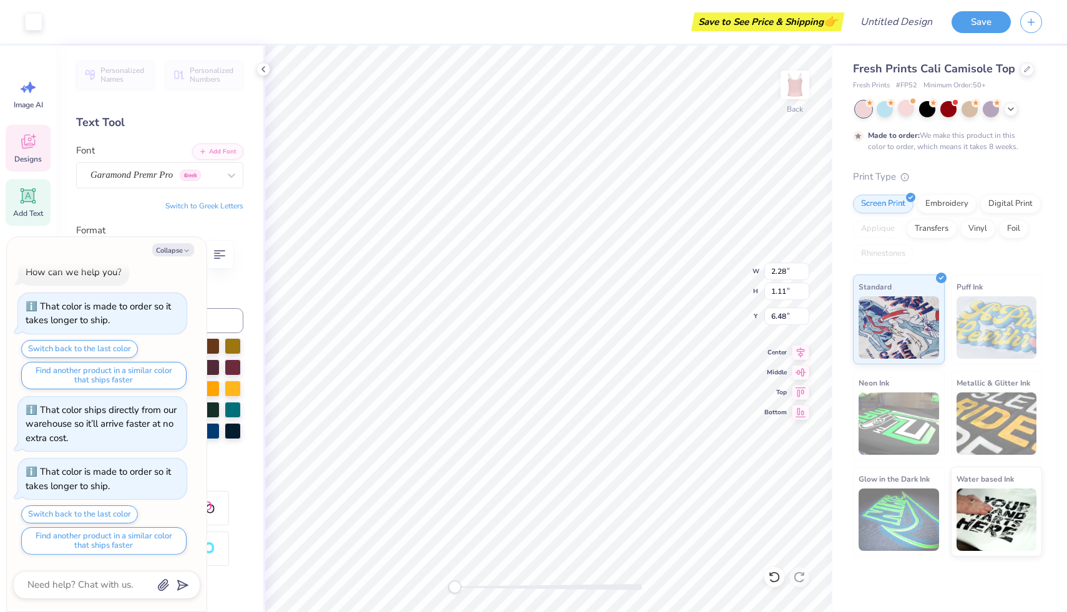
type textarea "x"
type input "3.55"
type textarea "x"
type input "6.48"
type textarea "x"
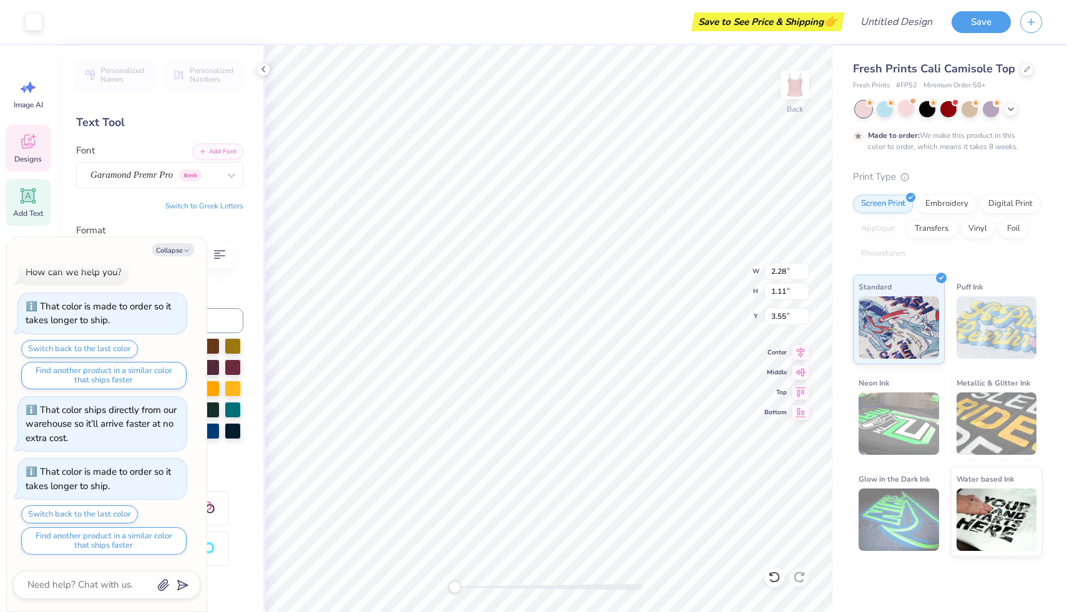
type input "3.56"
click at [168, 250] on button "Collapse" at bounding box center [173, 249] width 42 height 13
type textarea "x"
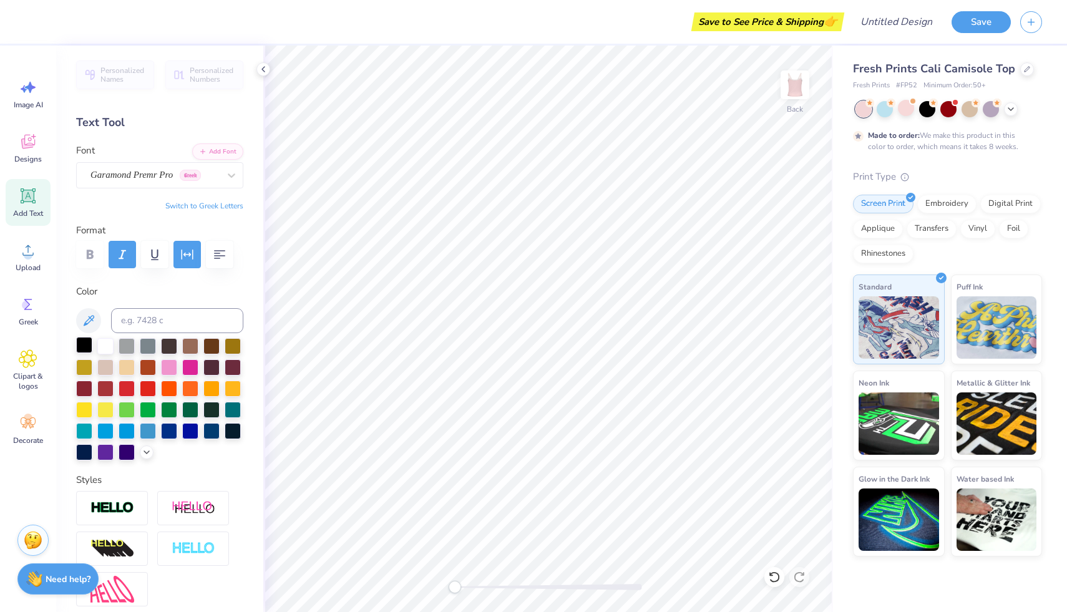
click at [81, 340] on div at bounding box center [84, 345] width 16 height 16
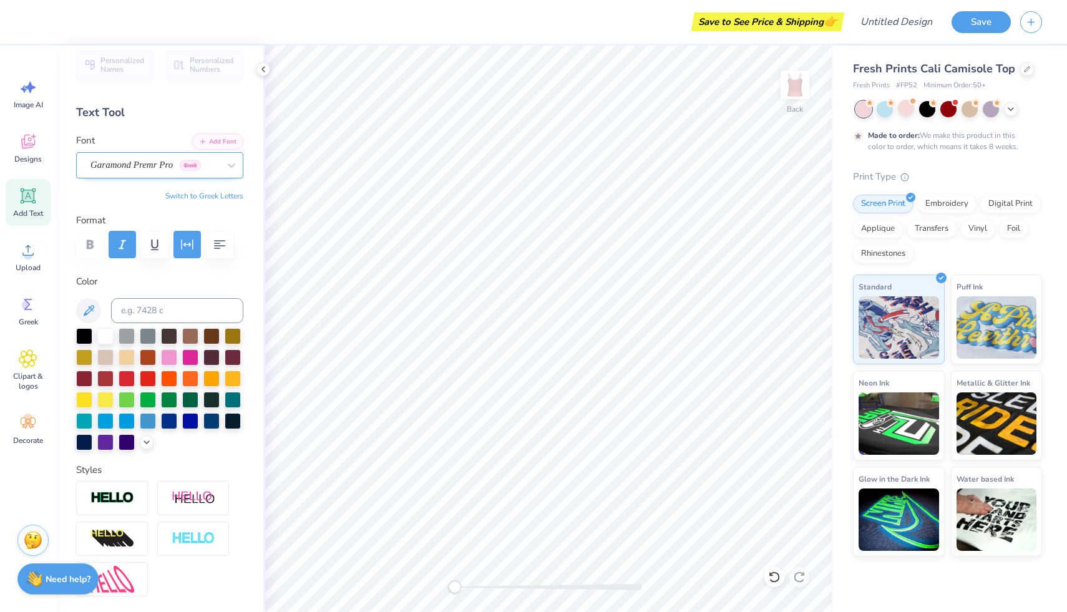
click at [214, 166] on div "Garamond Premr Pro Greek" at bounding box center [154, 164] width 131 height 19
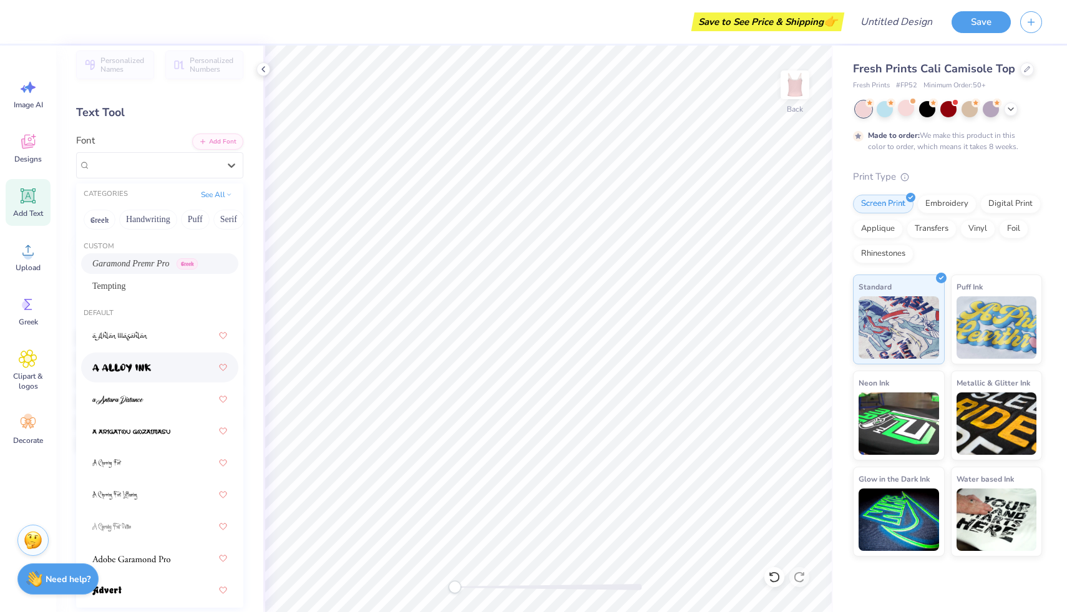
scroll to position [0, 0]
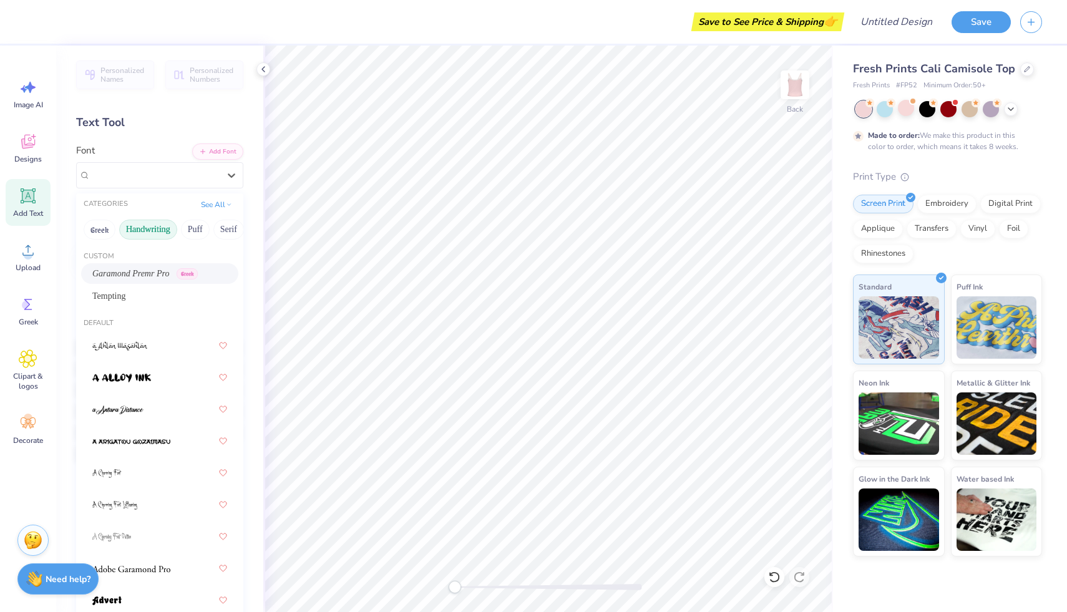
click at [152, 235] on button "Handwriting" at bounding box center [148, 230] width 58 height 20
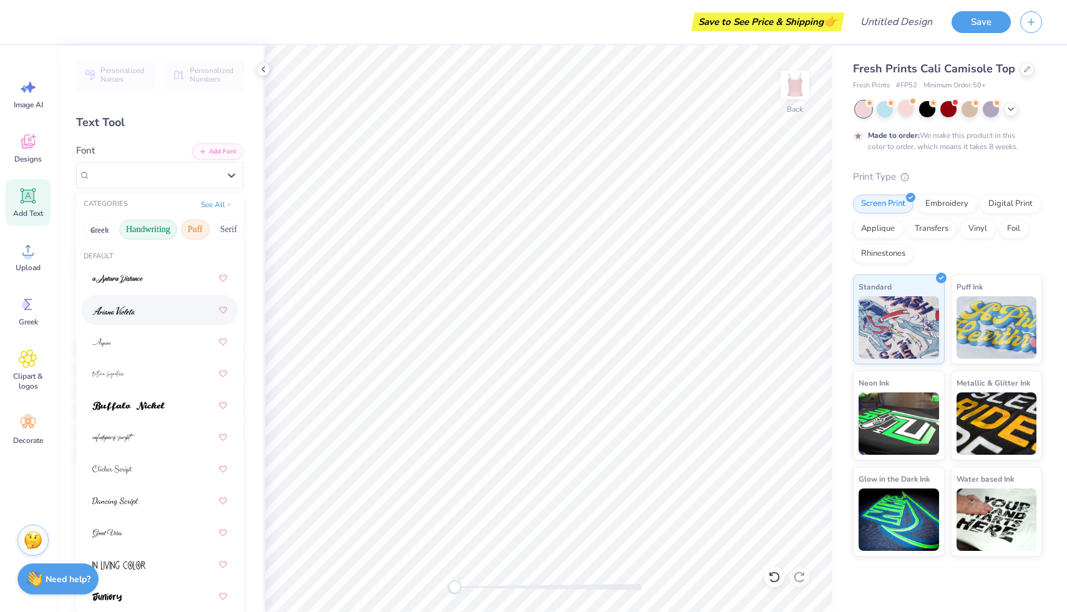
click at [189, 226] on button "Puff" at bounding box center [195, 230] width 29 height 20
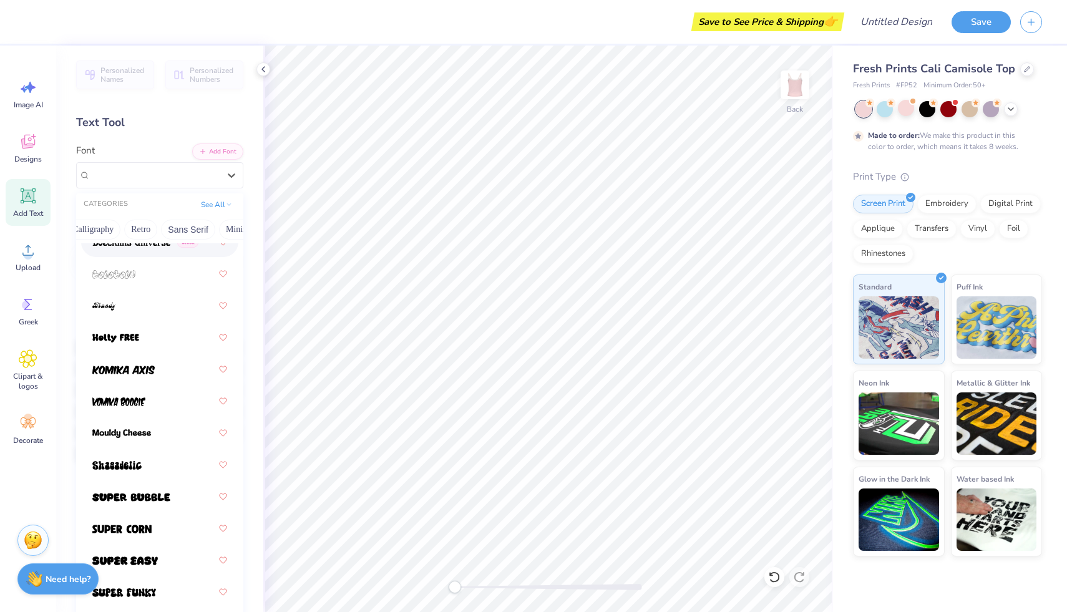
scroll to position [0, 265]
click at [182, 228] on button "Minimal" at bounding box center [192, 230] width 44 height 20
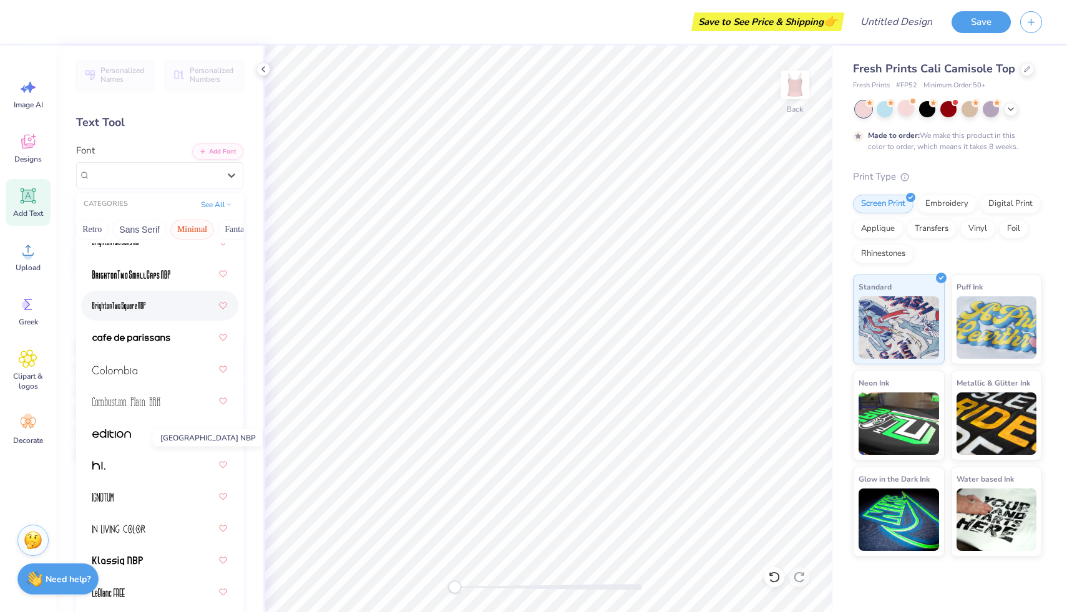
scroll to position [0, 0]
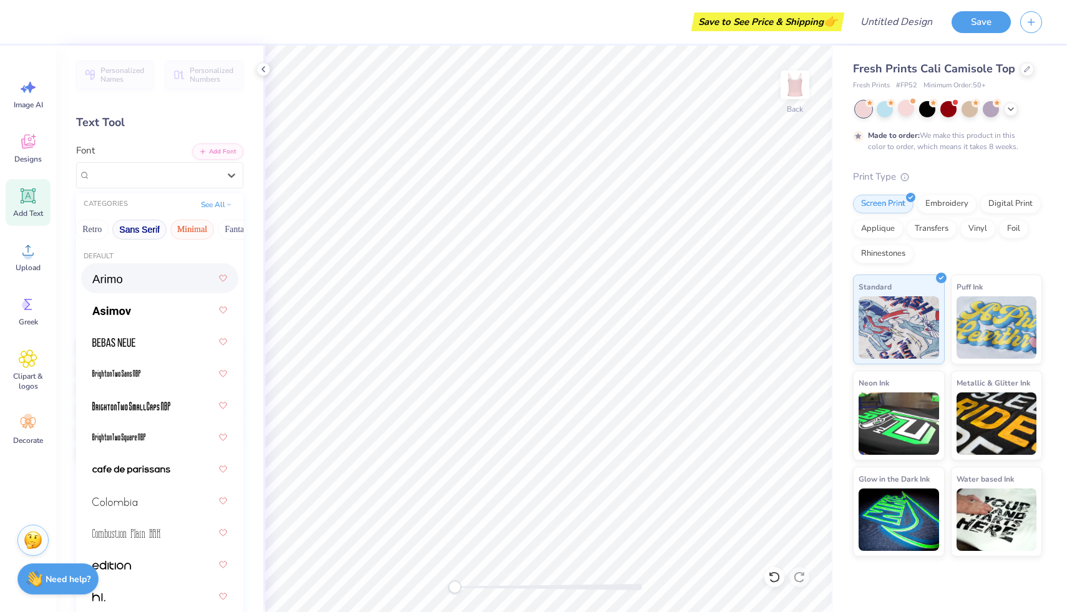
click at [147, 225] on button "Sans Serif" at bounding box center [139, 230] width 54 height 20
click at [98, 222] on button "Retro" at bounding box center [91, 230] width 33 height 20
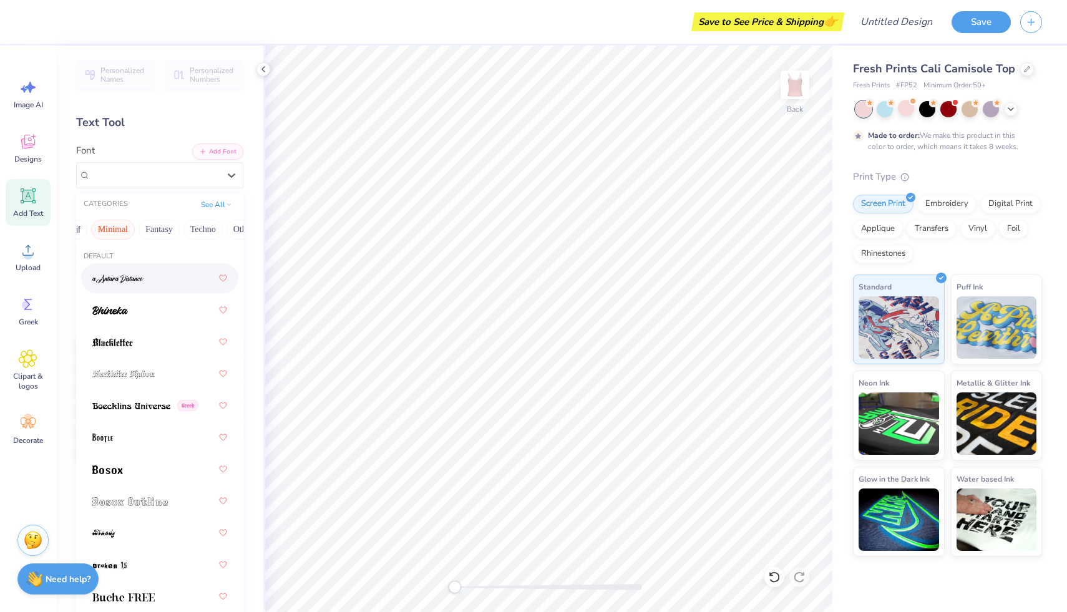
scroll to position [0, 367]
click at [137, 226] on button "Fantasy" at bounding box center [136, 230] width 41 height 20
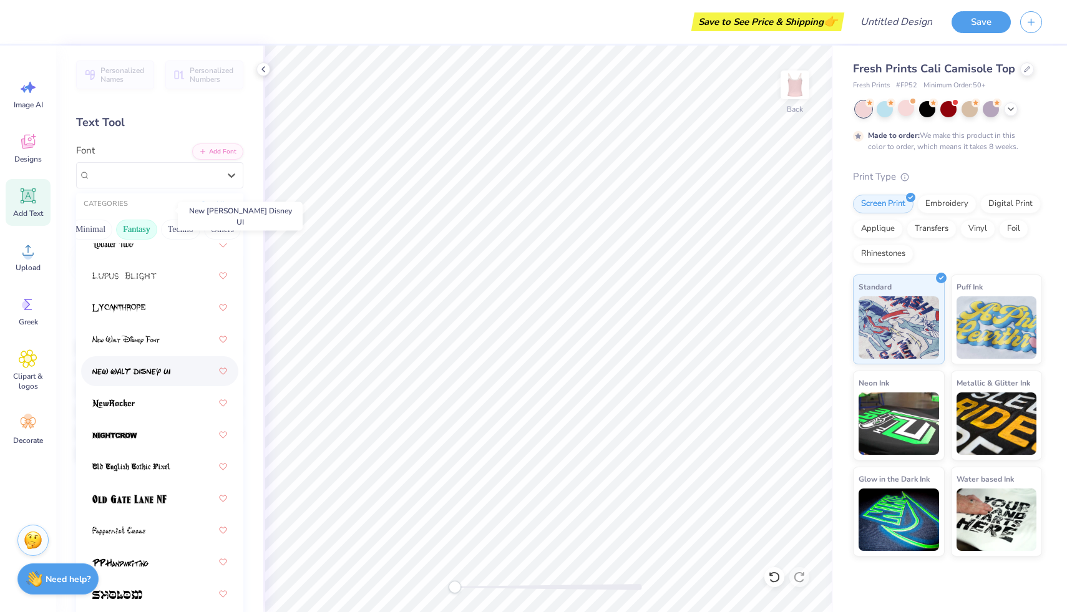
scroll to position [513, 0]
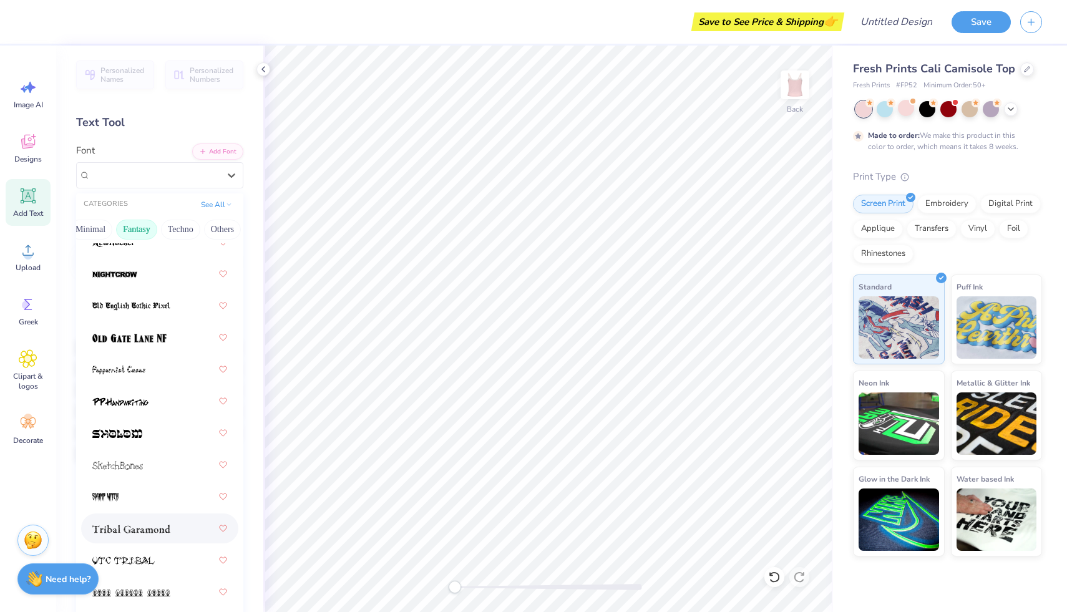
click at [130, 524] on span at bounding box center [131, 528] width 78 height 13
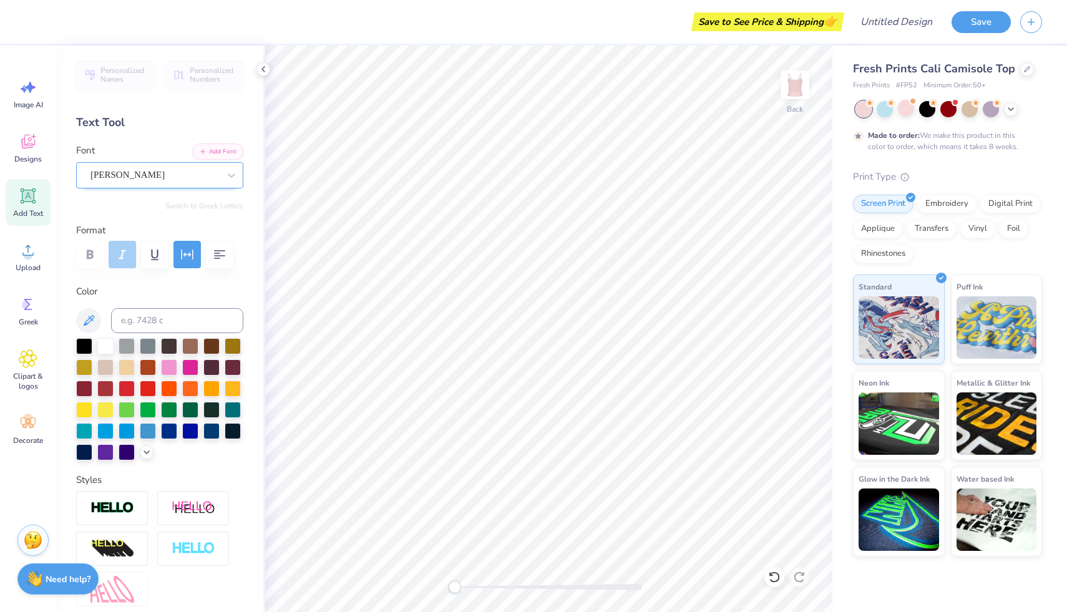
click at [211, 165] on div "[PERSON_NAME]" at bounding box center [154, 174] width 131 height 19
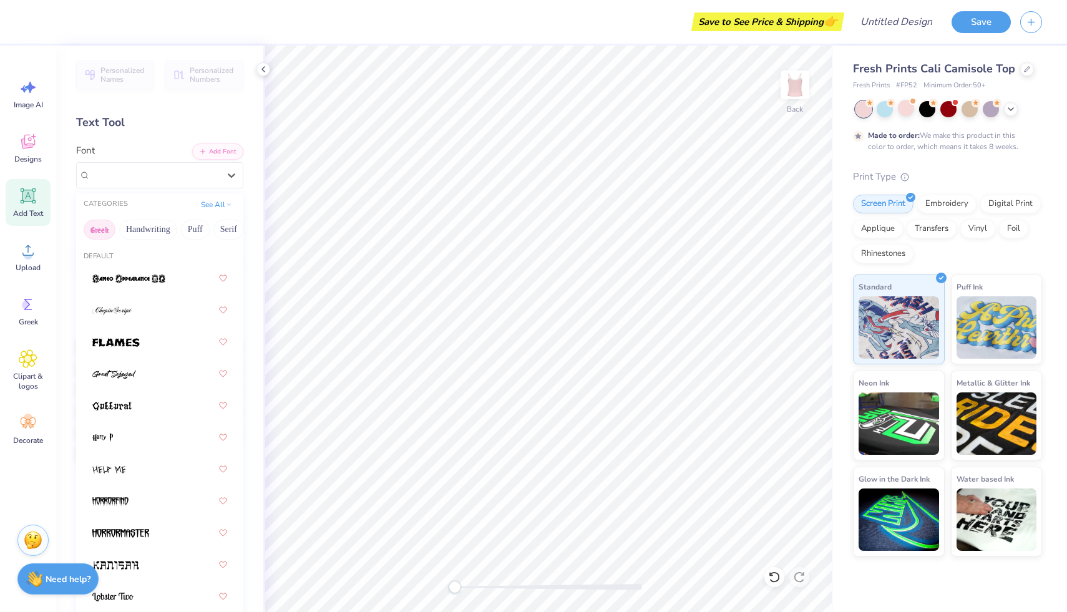
click at [111, 231] on button "Greek" at bounding box center [100, 230] width 32 height 20
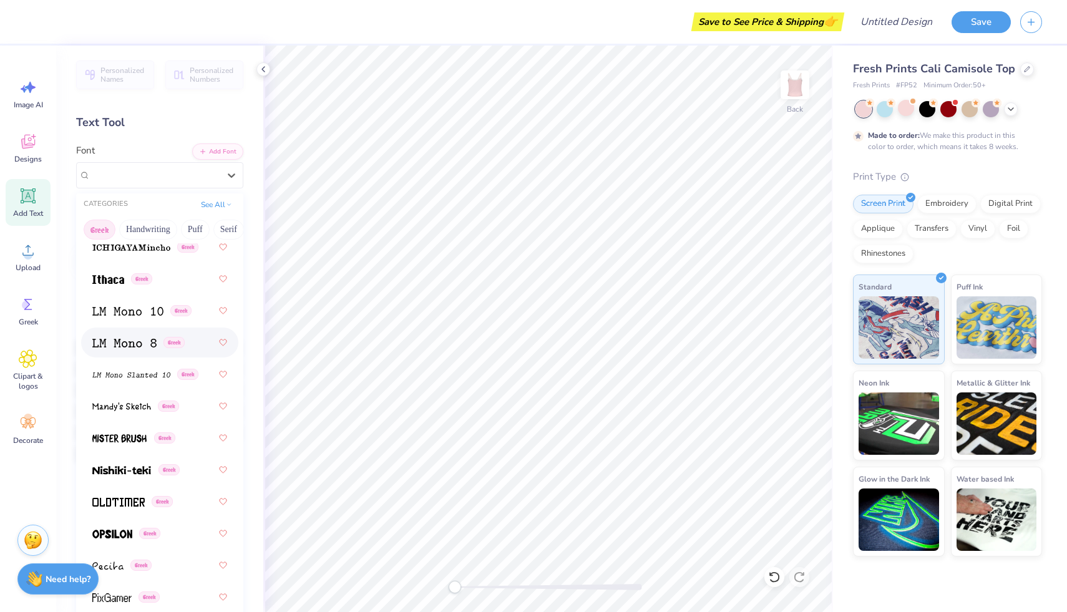
scroll to position [743, 0]
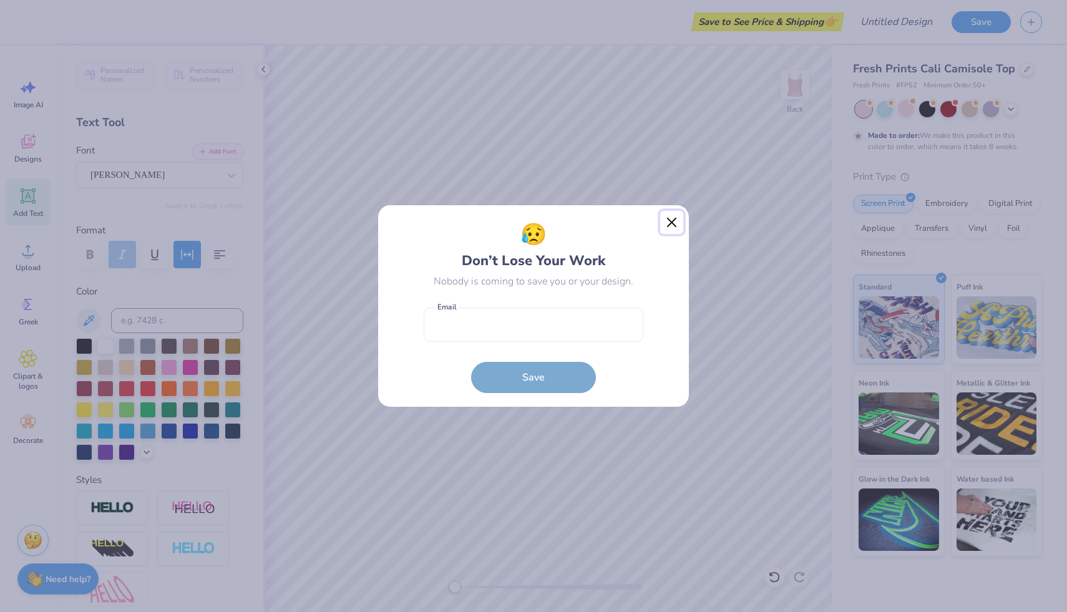
click at [667, 233] on button "Close" at bounding box center [672, 223] width 24 height 24
